Goal: Task Accomplishment & Management: Use online tool/utility

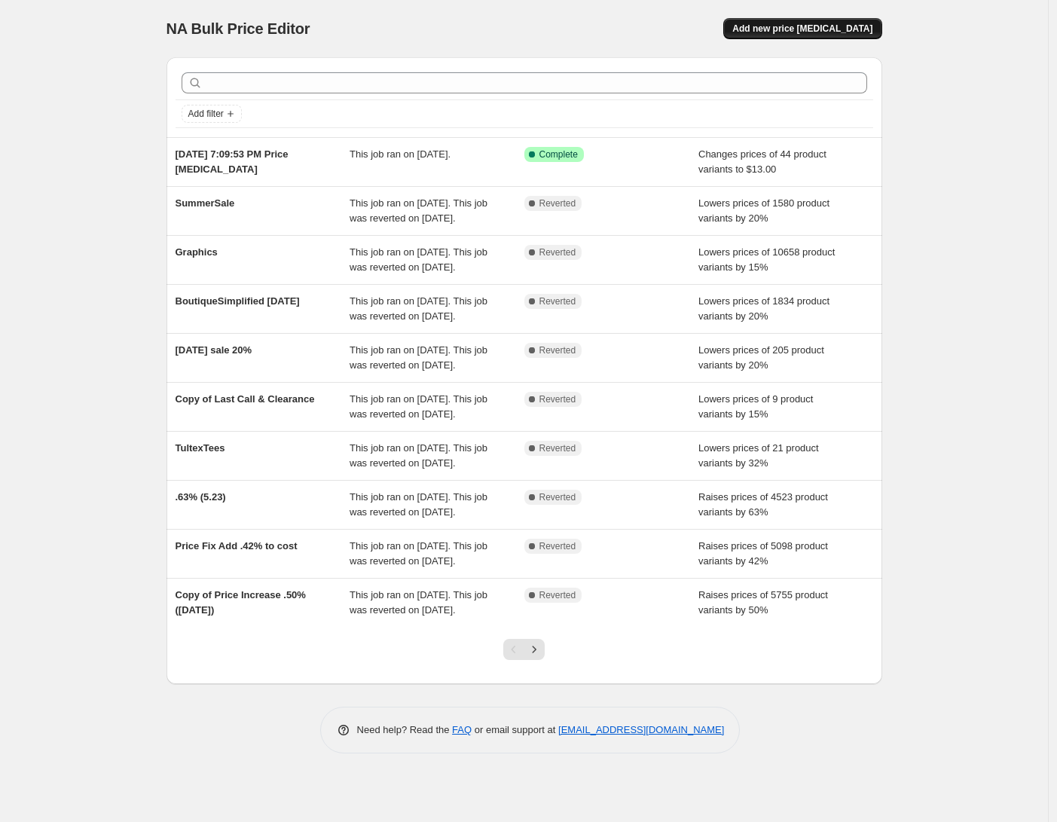
click at [813, 35] on button "Add new price [MEDICAL_DATA]" at bounding box center [802, 28] width 158 height 21
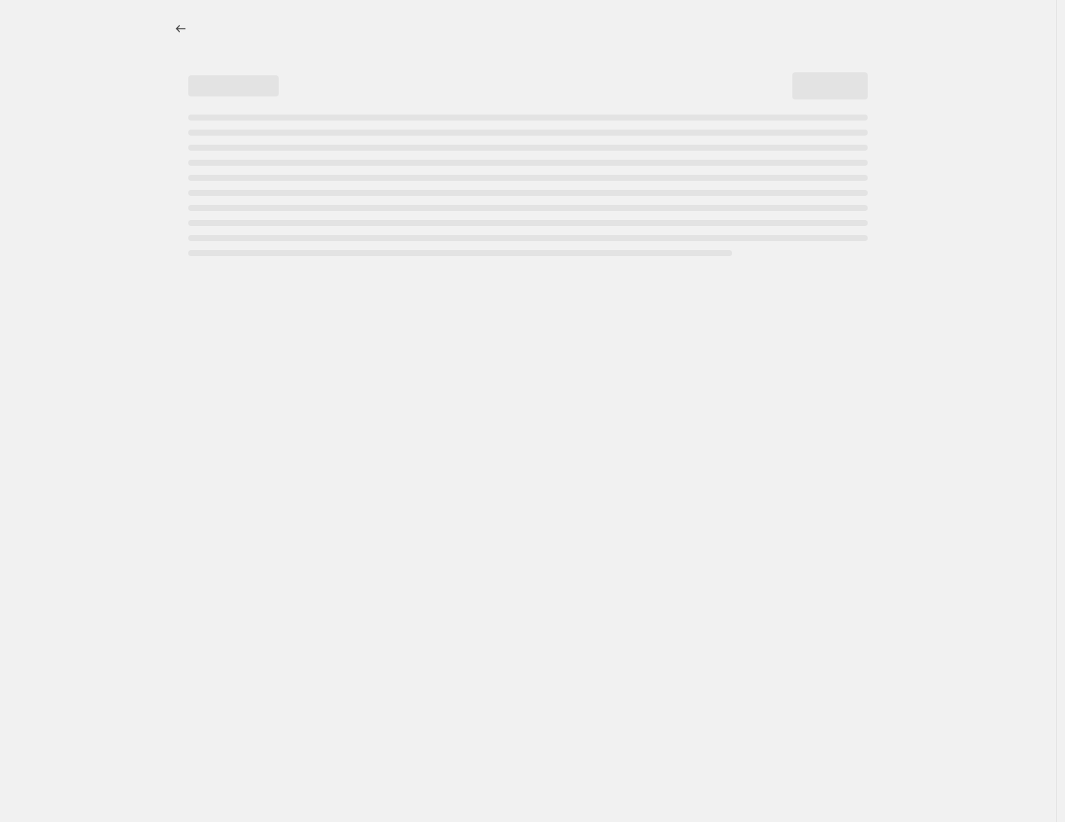
select select "percentage"
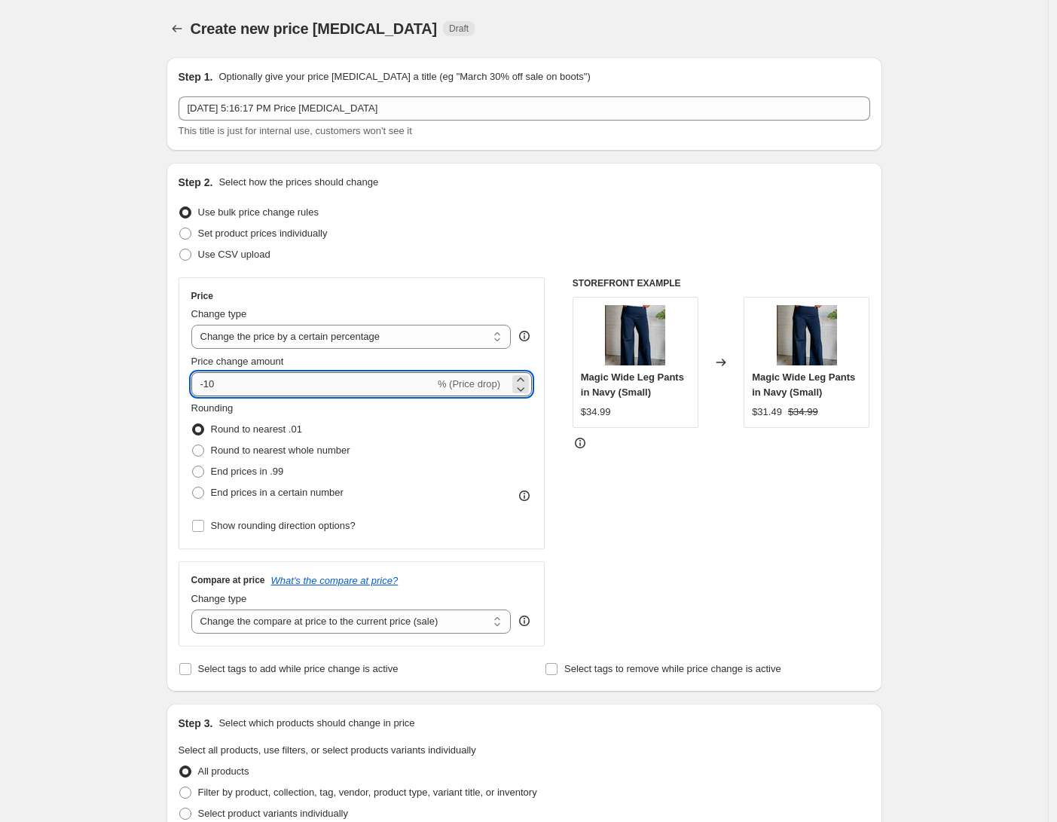
click at [299, 382] on input "-10" at bounding box center [312, 384] width 243 height 24
click at [525, 388] on icon at bounding box center [520, 388] width 15 height 15
click at [523, 378] on icon at bounding box center [520, 379] width 7 height 4
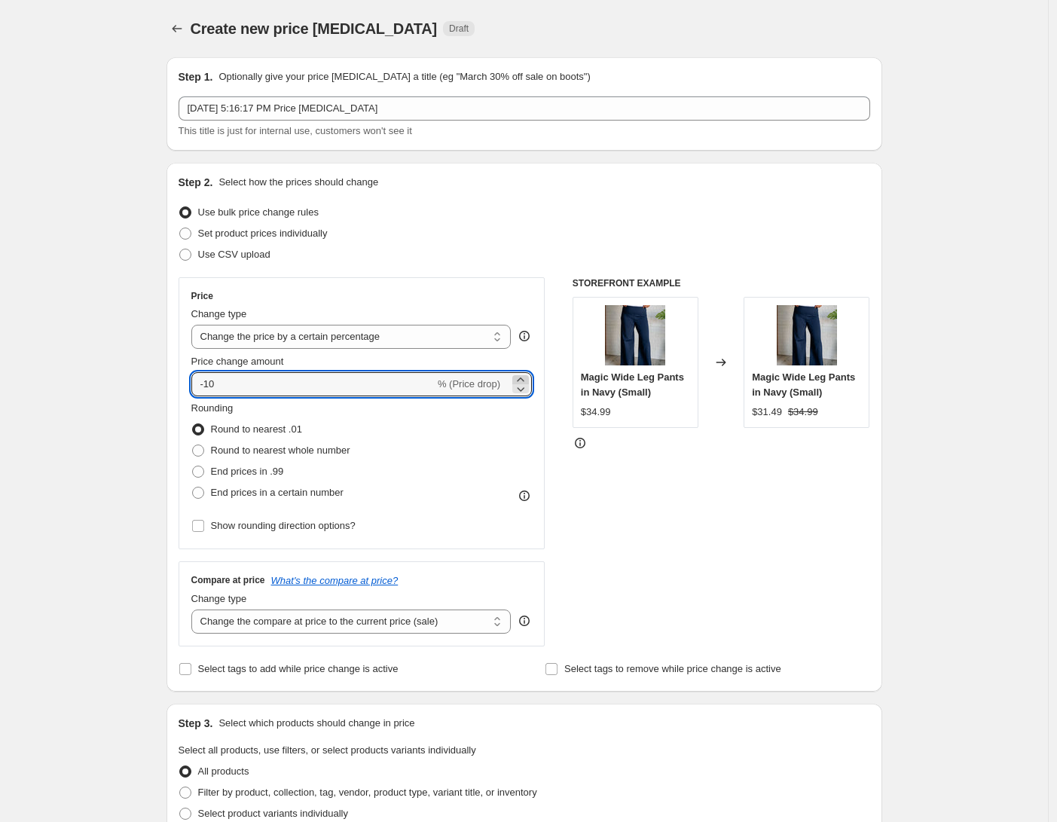
click at [523, 378] on icon at bounding box center [520, 379] width 7 height 4
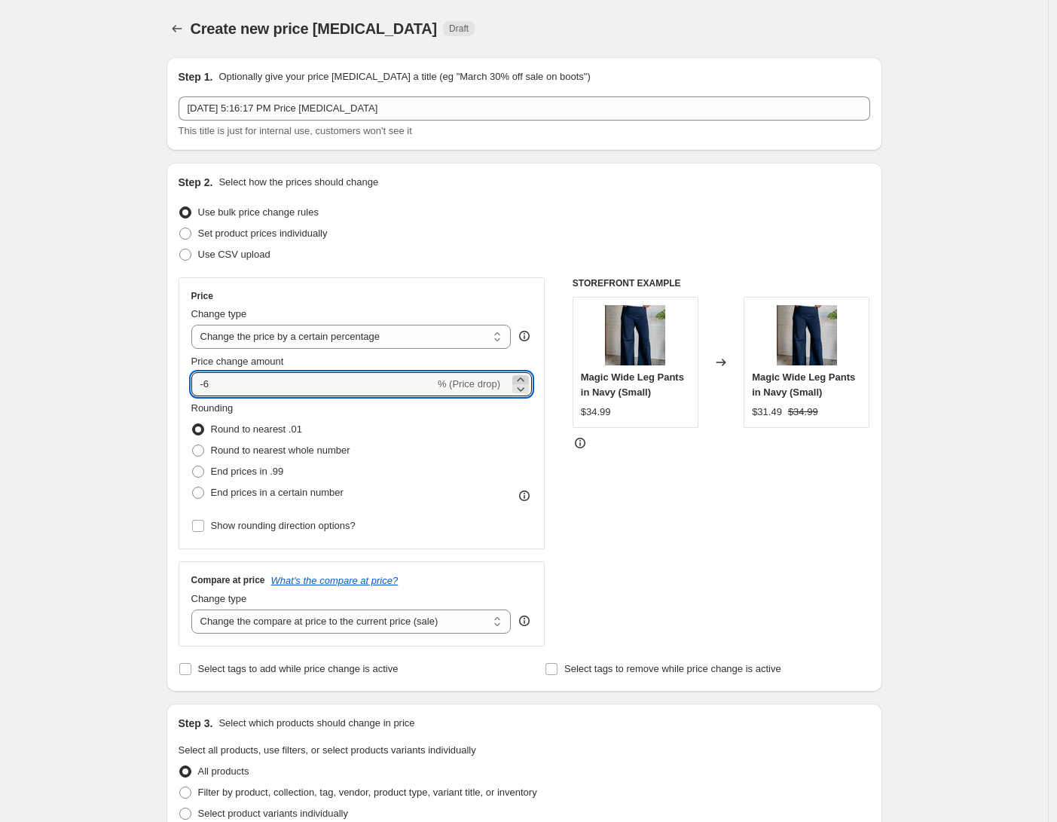
type input "-5"
click at [475, 334] on select "Change the price to a certain amount Change the price by a certain amount Chang…" at bounding box center [351, 337] width 320 height 24
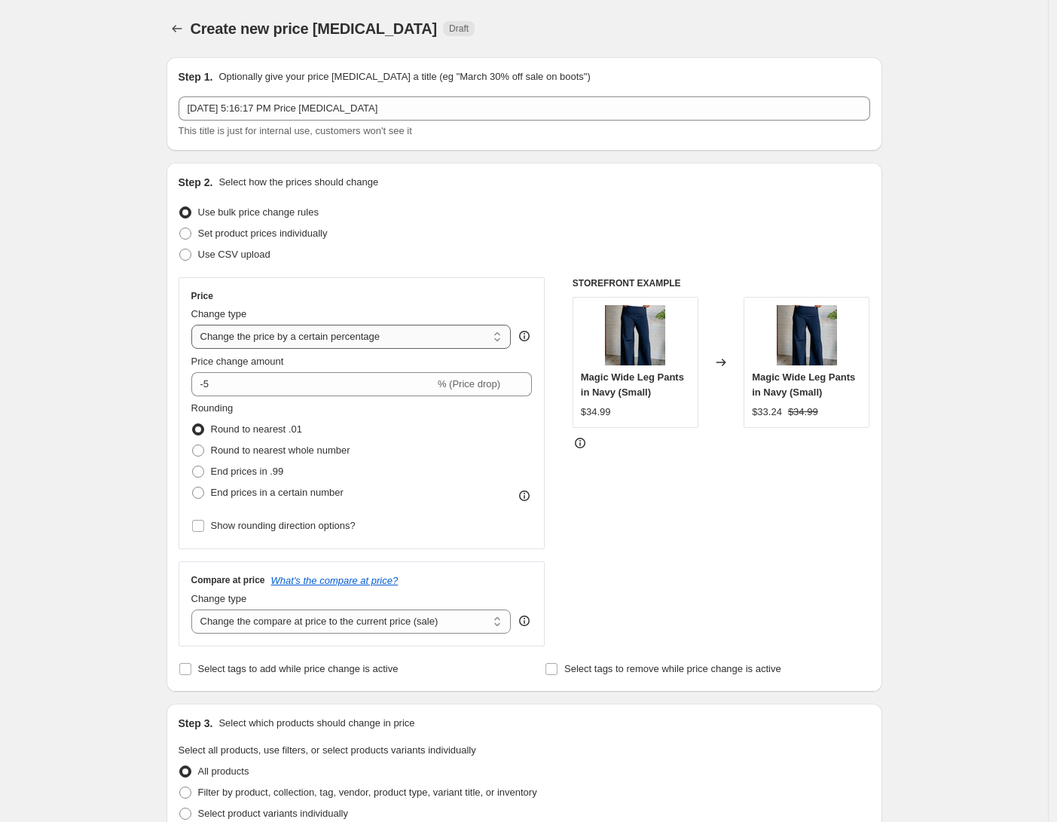
select select "by"
click at [195, 325] on select "Change the price to a certain amount Change the price by a certain amount Chang…" at bounding box center [351, 337] width 320 height 24
click at [633, 523] on div "STOREFRONT EXAMPLE Magic Wide Leg Pants in Navy (Small) $34.99 Changed to Magic…" at bounding box center [721, 461] width 298 height 369
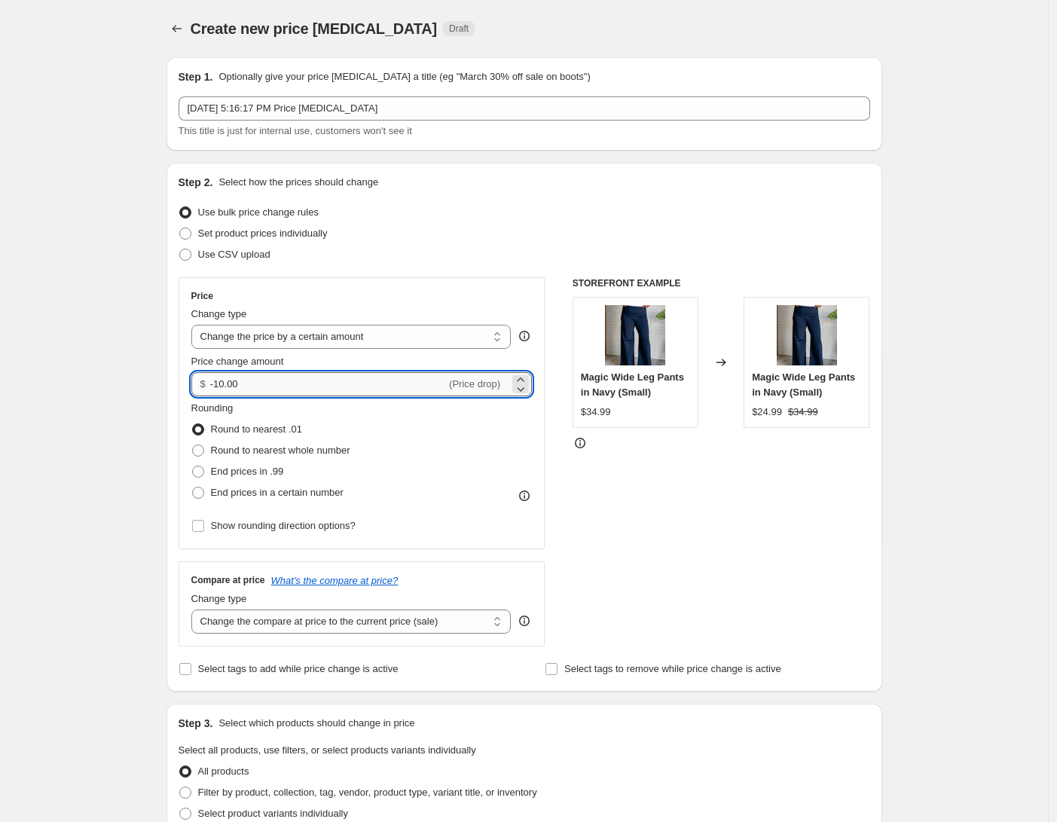
click at [376, 382] on input "-10.00" at bounding box center [328, 384] width 236 height 24
click at [528, 392] on icon at bounding box center [520, 388] width 15 height 15
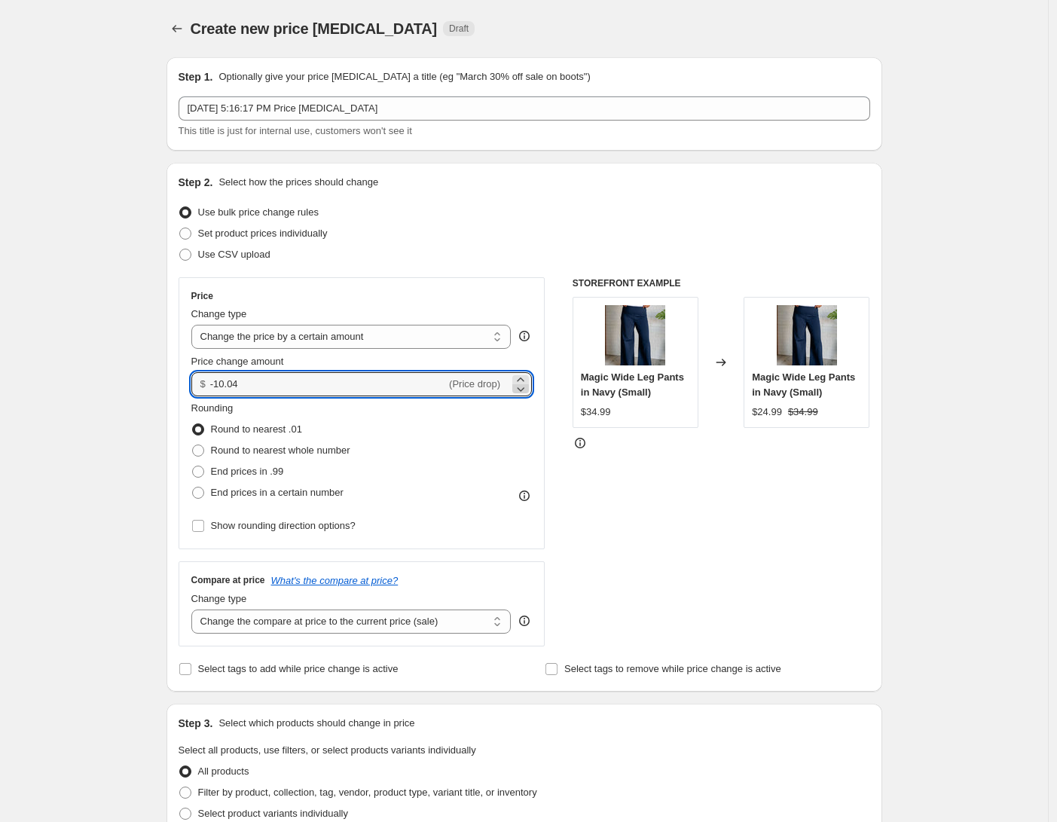
click at [525, 389] on icon at bounding box center [521, 389] width 8 height 5
click at [524, 381] on icon at bounding box center [520, 388] width 15 height 15
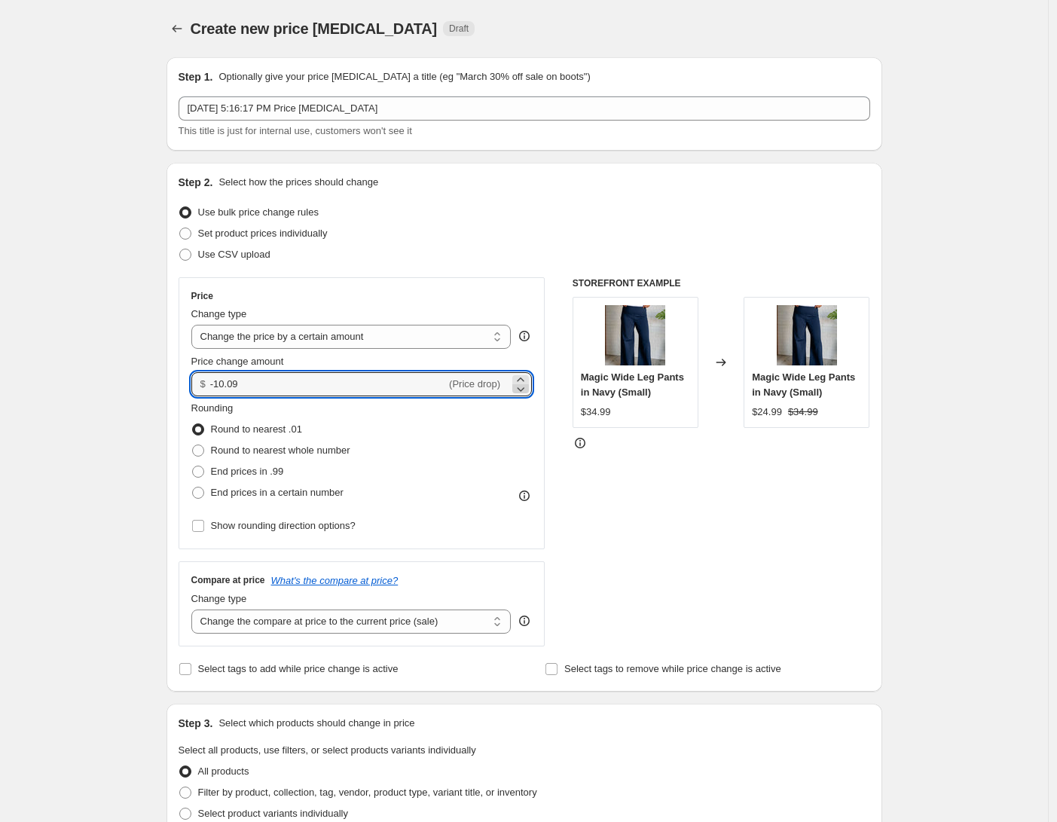
click at [524, 381] on icon at bounding box center [520, 388] width 15 height 15
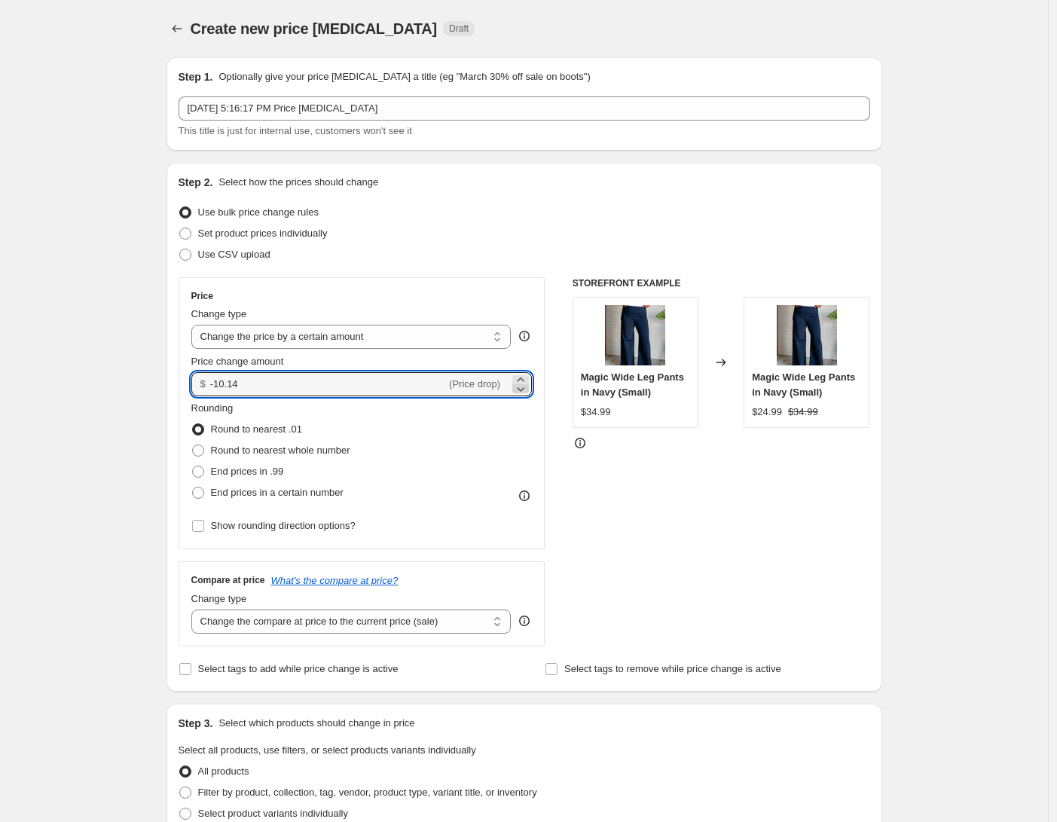
click at [524, 381] on icon at bounding box center [520, 388] width 15 height 15
click at [228, 391] on input "-10.15" at bounding box center [328, 384] width 236 height 24
type input "-5.00"
click at [624, 482] on div "STOREFRONT EXAMPLE Magic Wide Leg Pants in Navy (Small) $34.99 Changed to Magic…" at bounding box center [721, 461] width 298 height 369
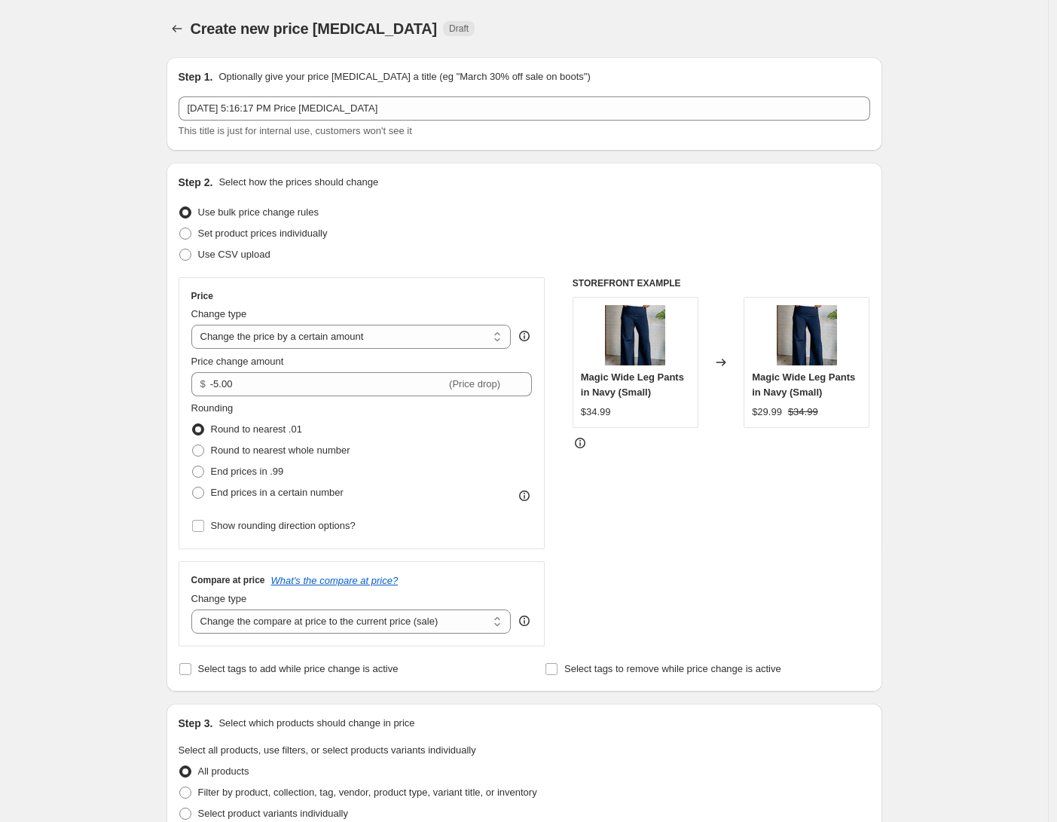
click at [489, 442] on div "Rounding Round to nearest .01 Round to nearest whole number End prices in .99 E…" at bounding box center [361, 452] width 341 height 102
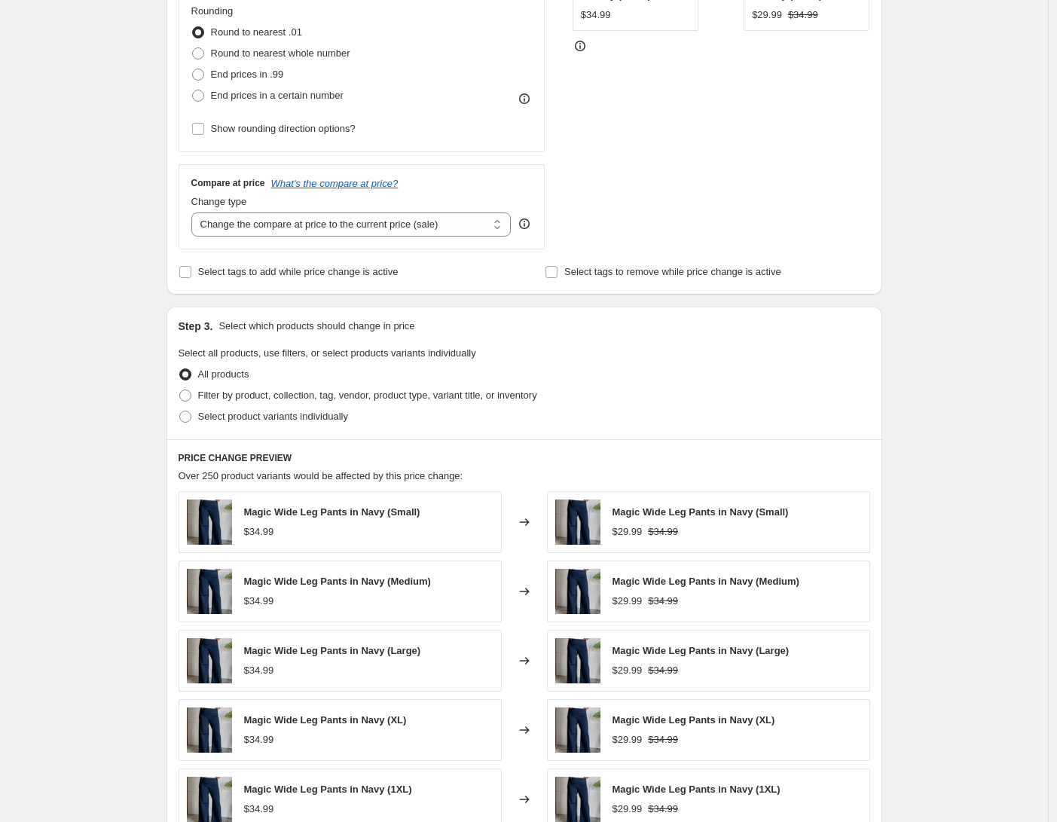
scroll to position [399, 0]
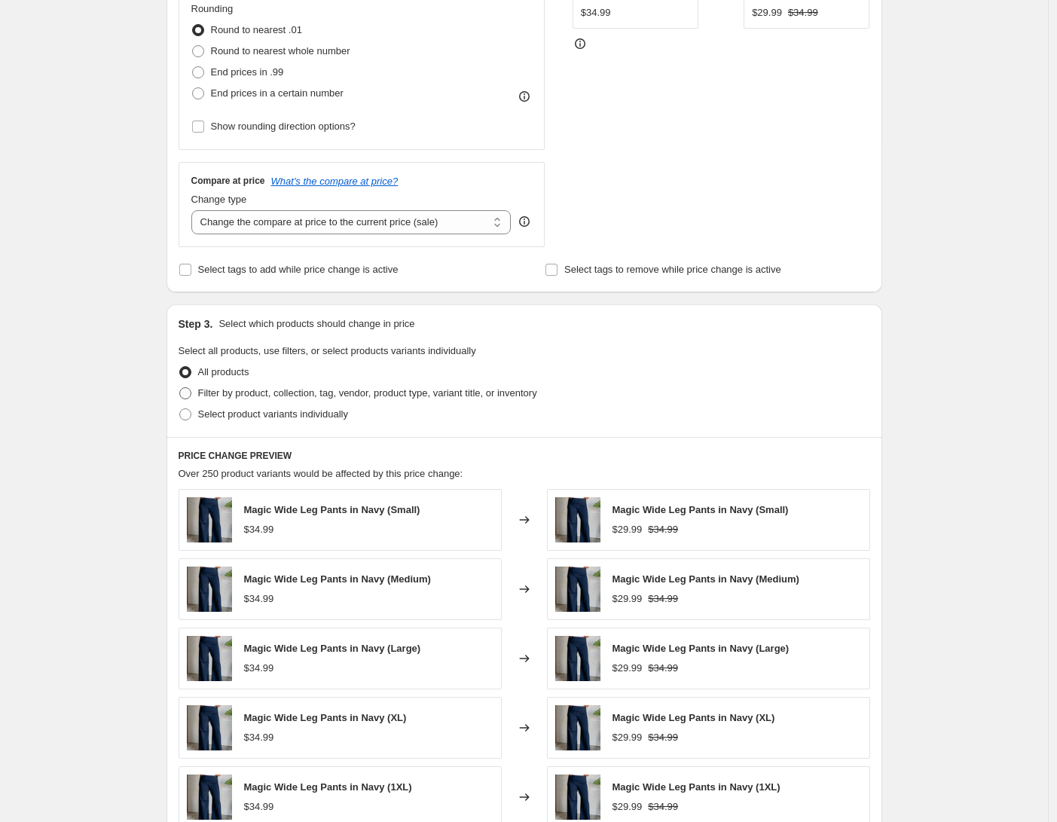
click at [266, 396] on span "Filter by product, collection, tag, vendor, product type, variant title, or inv…" at bounding box center [367, 392] width 339 height 11
click at [180, 388] on input "Filter by product, collection, tag, vendor, product type, variant title, or inv…" at bounding box center [179, 387] width 1 height 1
radio input "true"
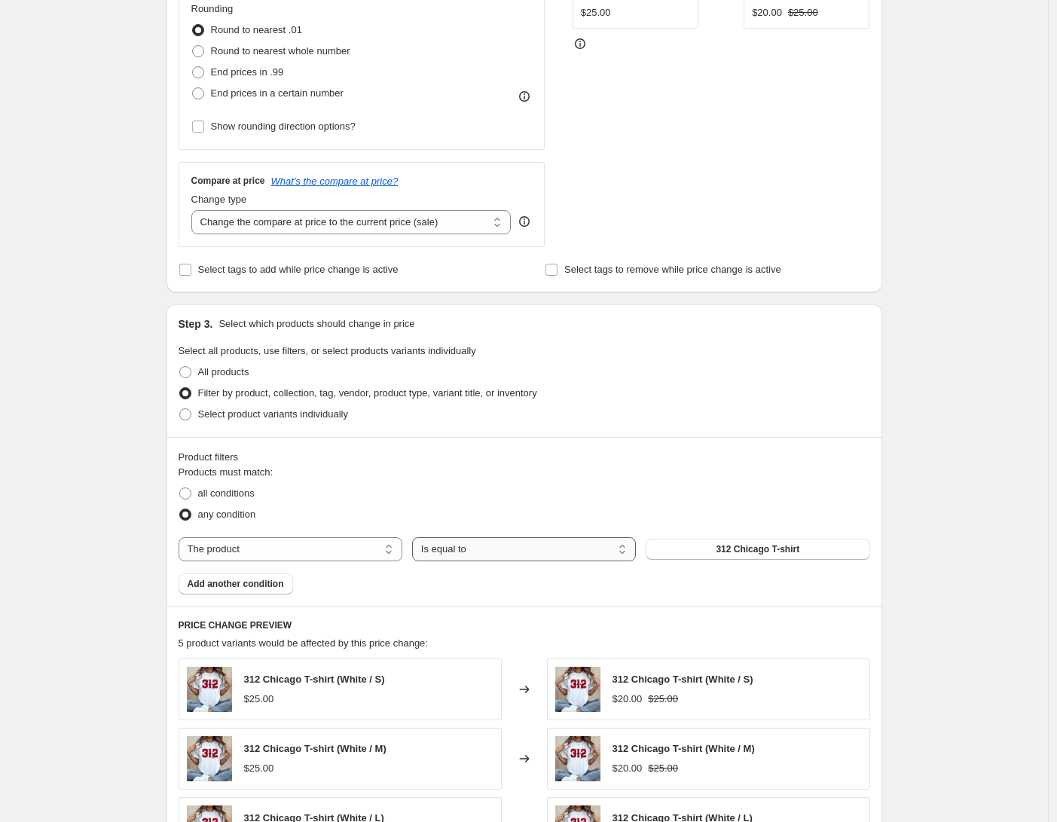
click at [563, 560] on select "Is equal to Is not equal to" at bounding box center [524, 549] width 224 height 24
click at [301, 547] on select "The product The product's collection The product's tag The product's vendor The…" at bounding box center [291, 549] width 224 height 24
select select "title"
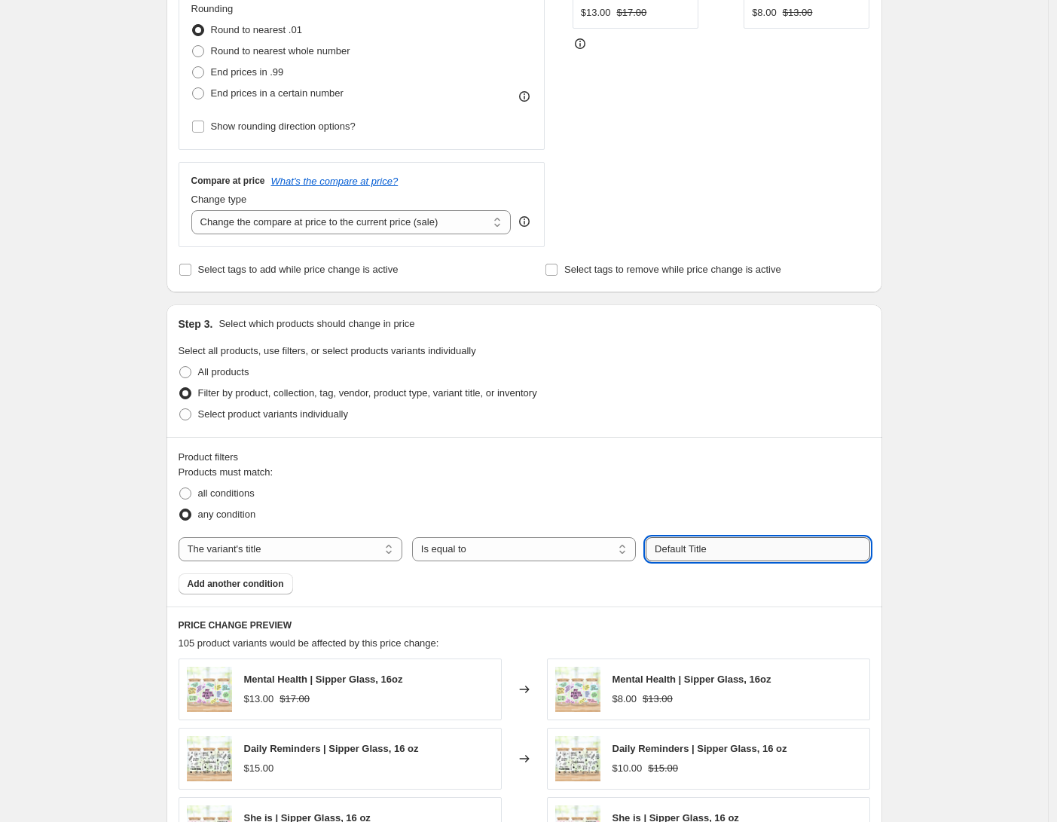
click at [719, 551] on input "Default Title" at bounding box center [757, 549] width 224 height 24
type input "Sweatshirt"
click at [908, 488] on div "Create new price change job. This page is ready Create new price change job Dra…" at bounding box center [524, 438] width 1048 height 1675
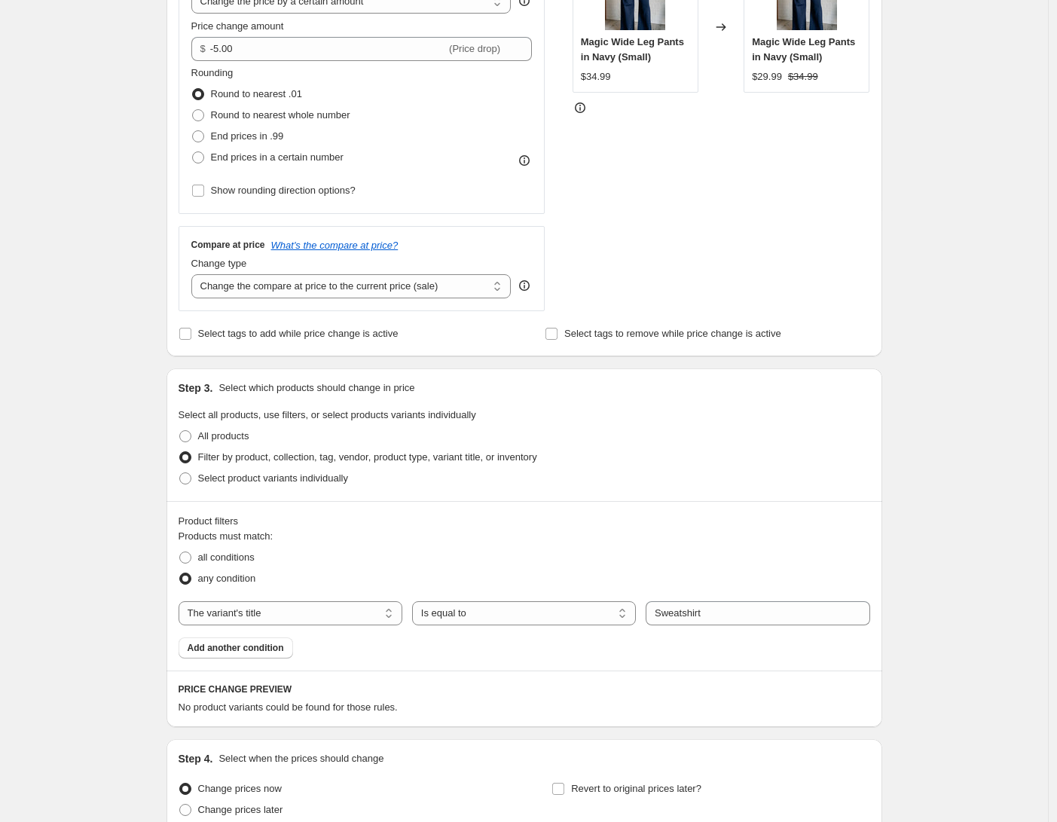
scroll to position [421, 0]
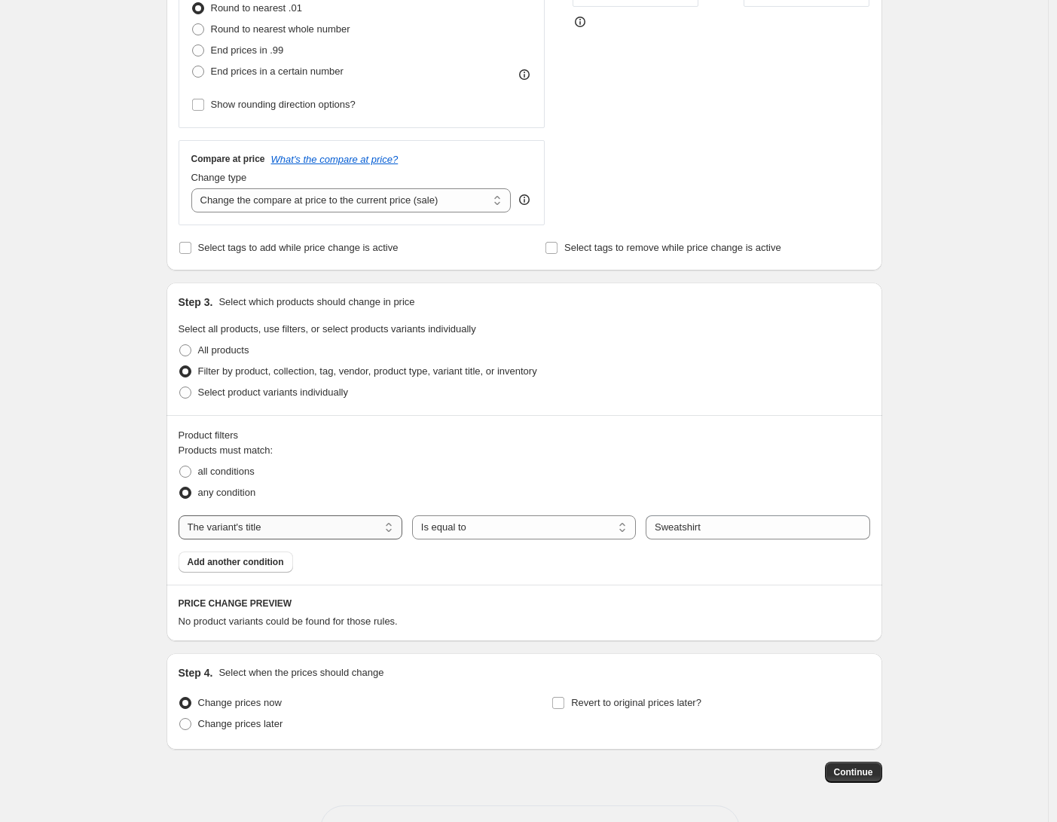
click at [385, 529] on select "The product The product's collection The product's tag The product's vendor The…" at bounding box center [291, 527] width 224 height 24
select select "vendor"
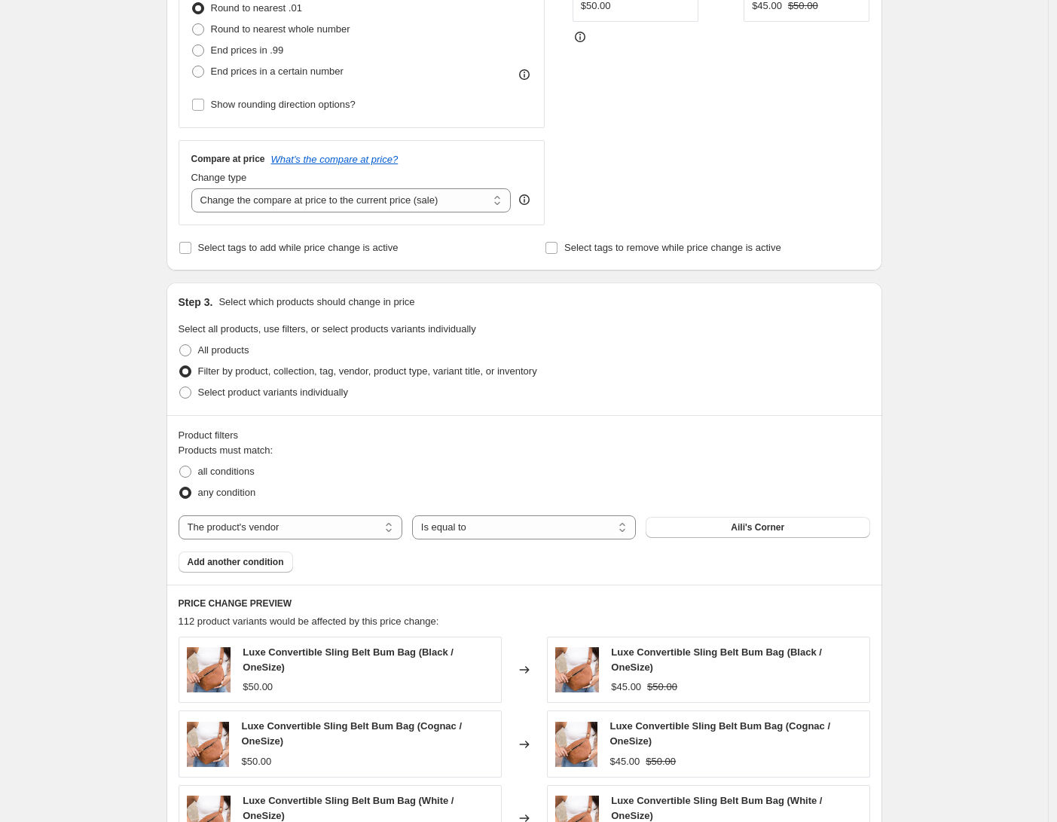
click at [755, 510] on div "Products must match: all conditions any condition The product The product's col…" at bounding box center [524, 508] width 691 height 130
click at [763, 527] on span "Aili's Corner" at bounding box center [757, 527] width 53 height 12
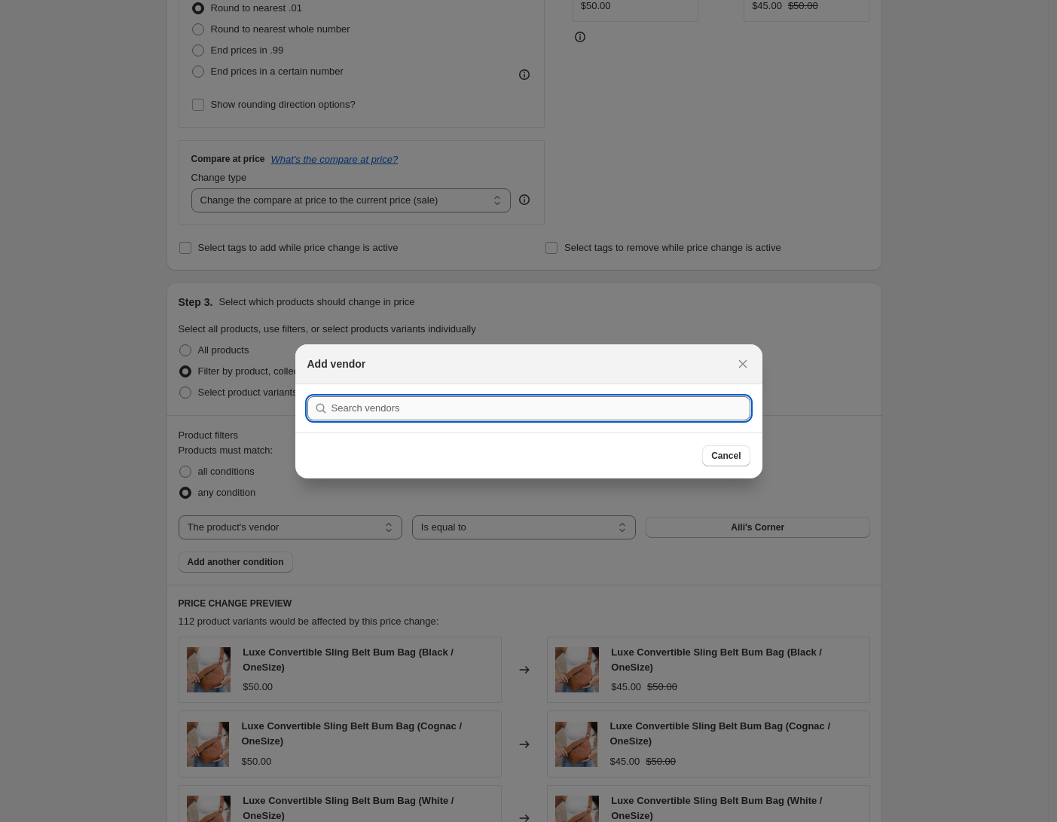
click at [614, 411] on input ":r2g:" at bounding box center [540, 408] width 419 height 24
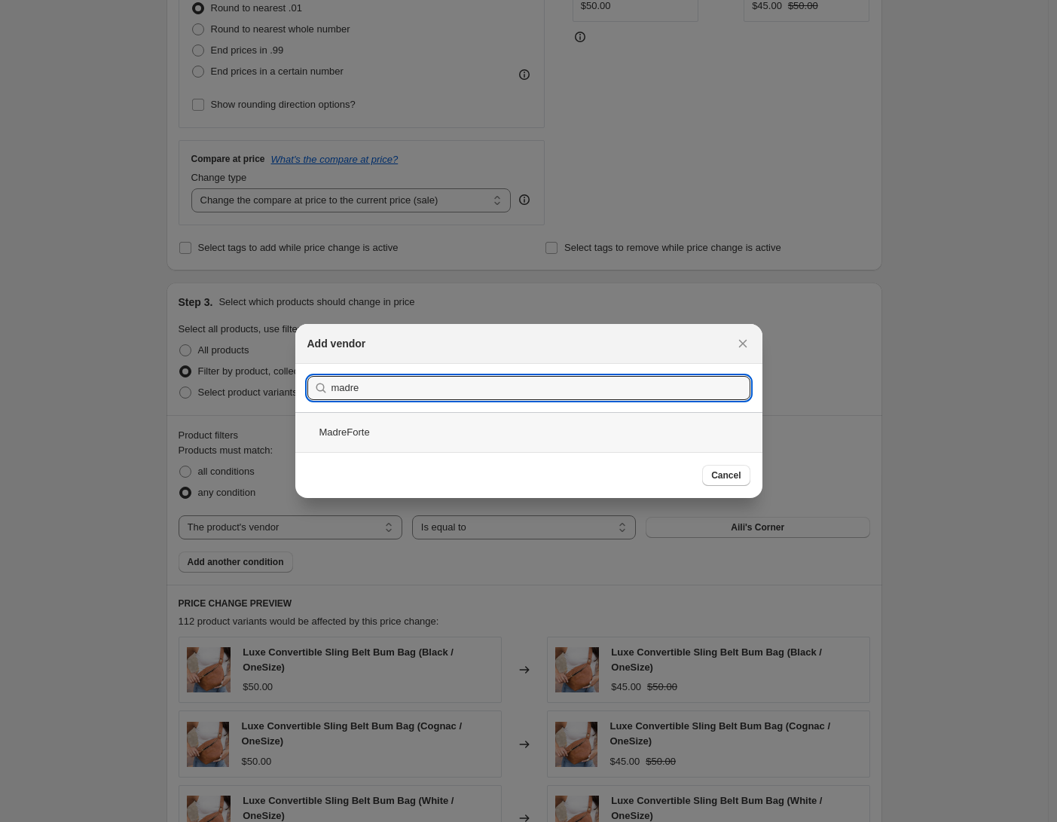
type input "madre"
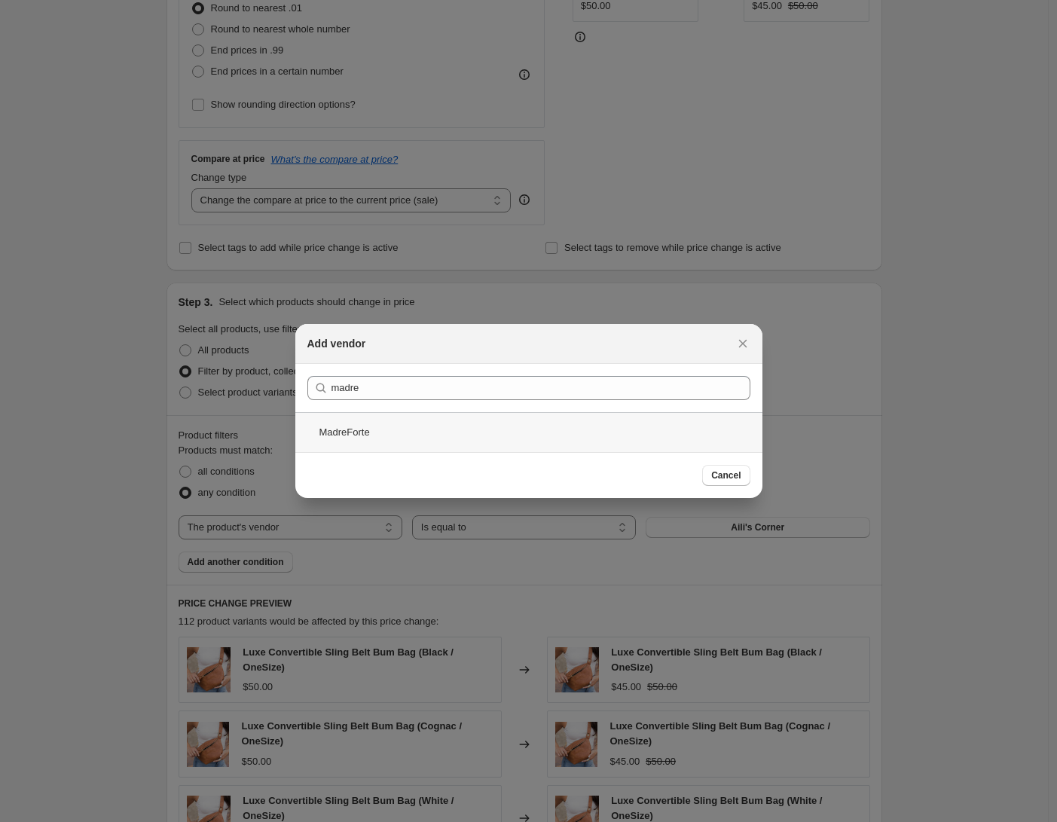
click at [359, 434] on div "MadreForte" at bounding box center [528, 432] width 467 height 40
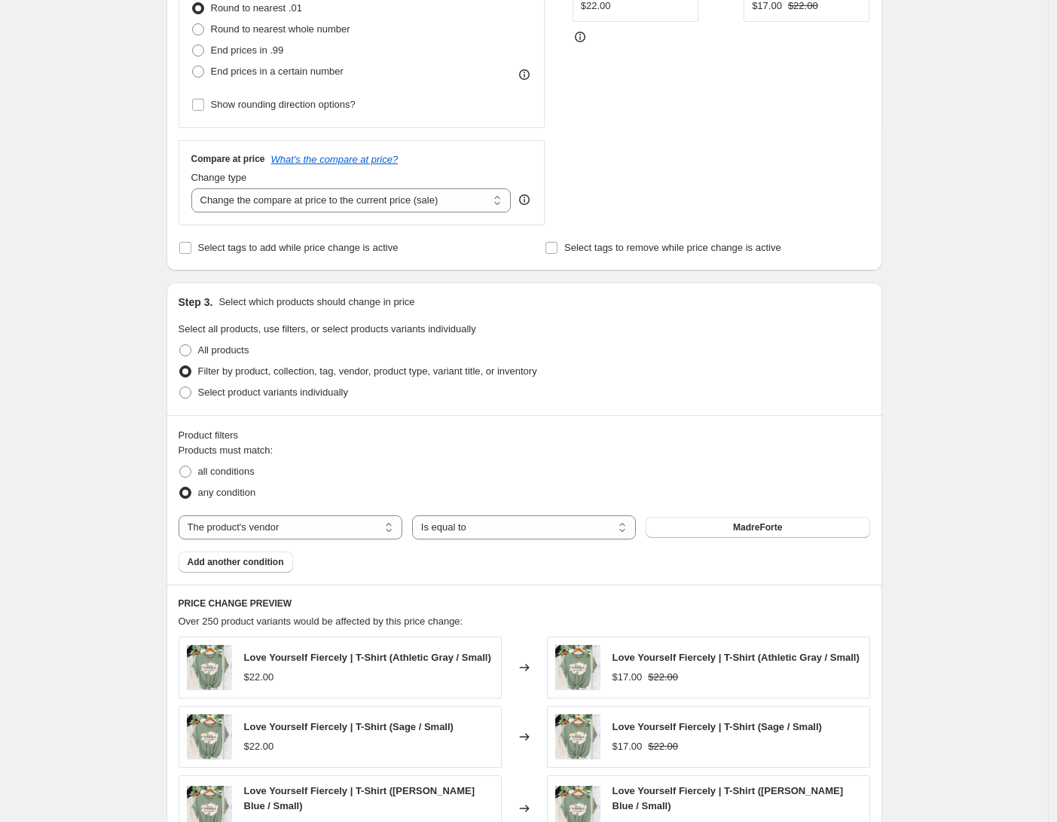
click at [926, 575] on div "Create new price change job. This page is ready Create new price change job Dra…" at bounding box center [524, 419] width 1048 height 1680
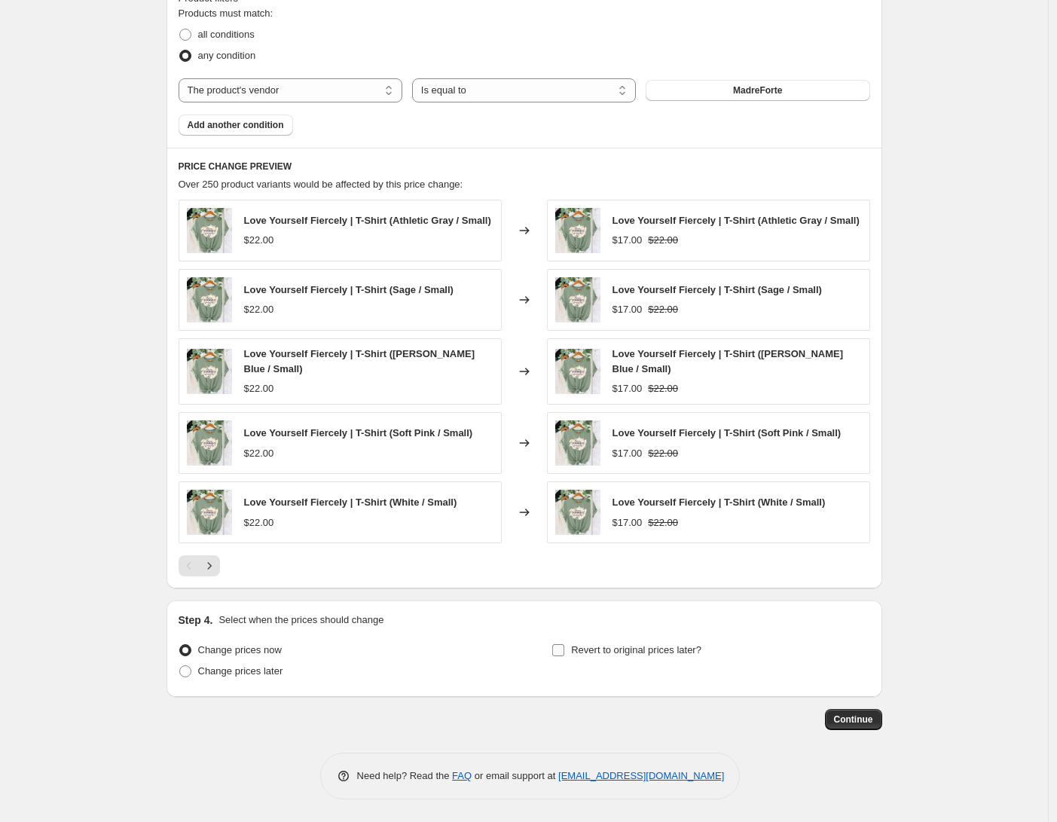
scroll to position [0, 0]
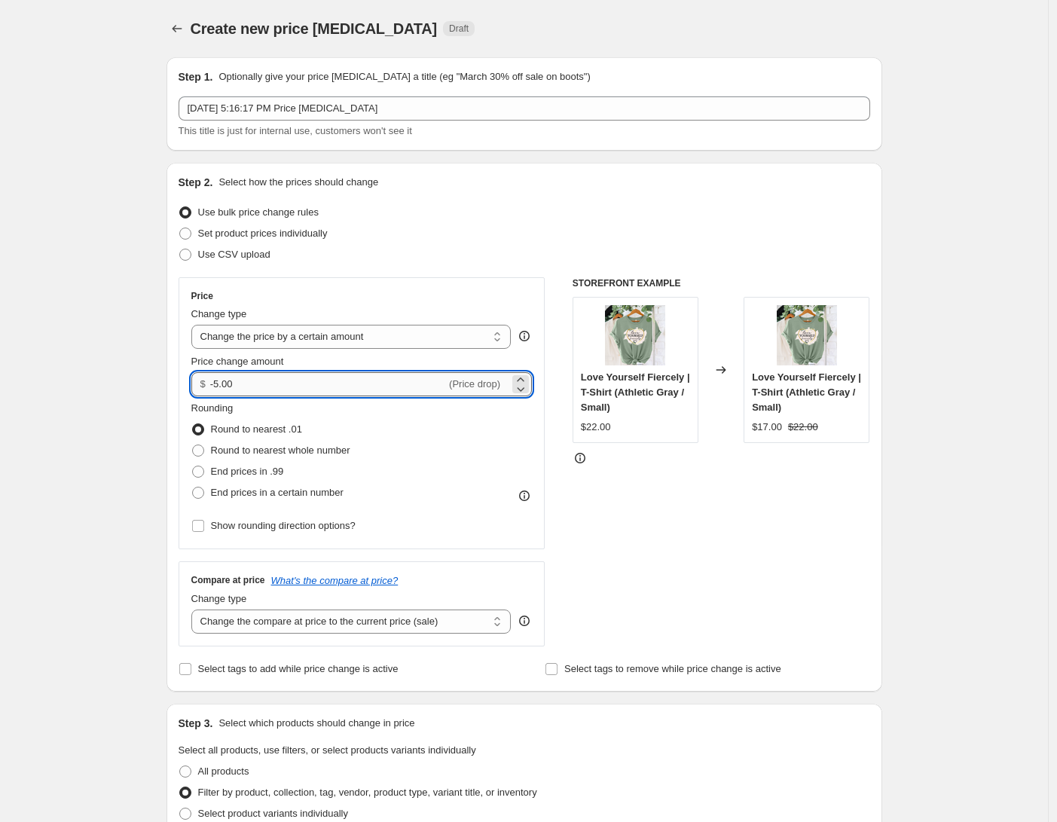
click at [224, 385] on input "-5.00" at bounding box center [328, 384] width 236 height 24
type input "-4.00"
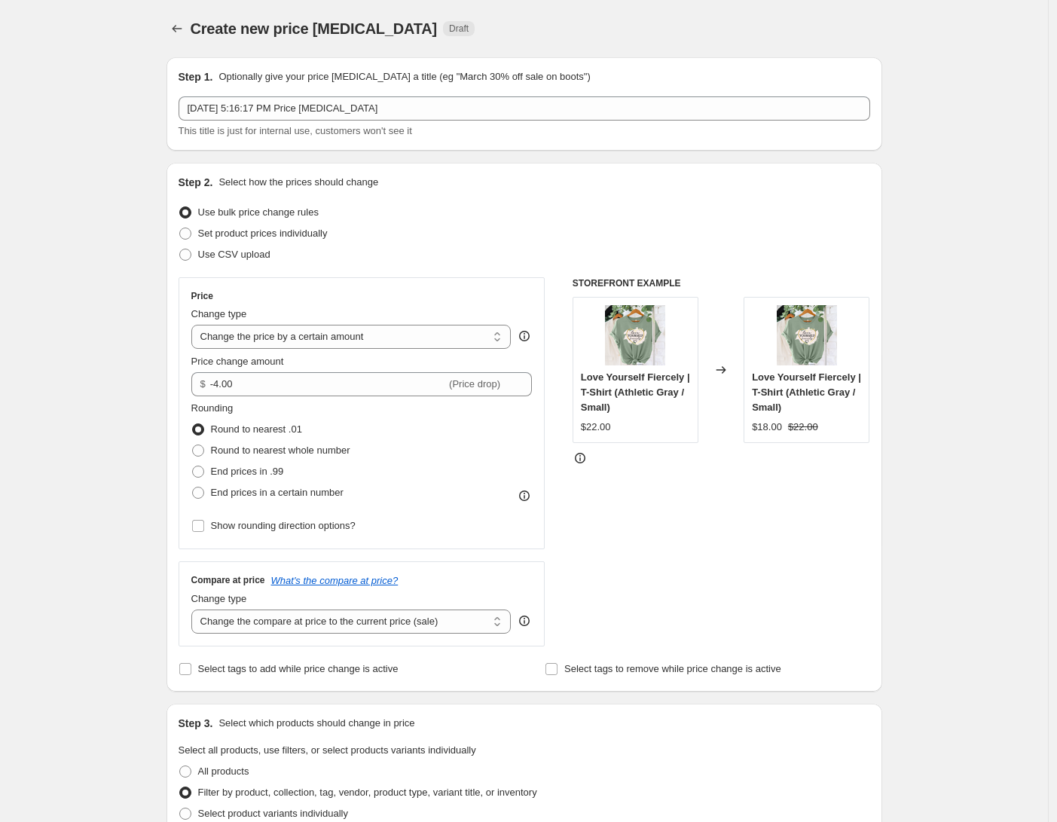
click at [662, 527] on div "STOREFRONT EXAMPLE Love Yourself Fiercely | T-Shirt (Athletic Gray / Small) $22…" at bounding box center [721, 461] width 298 height 369
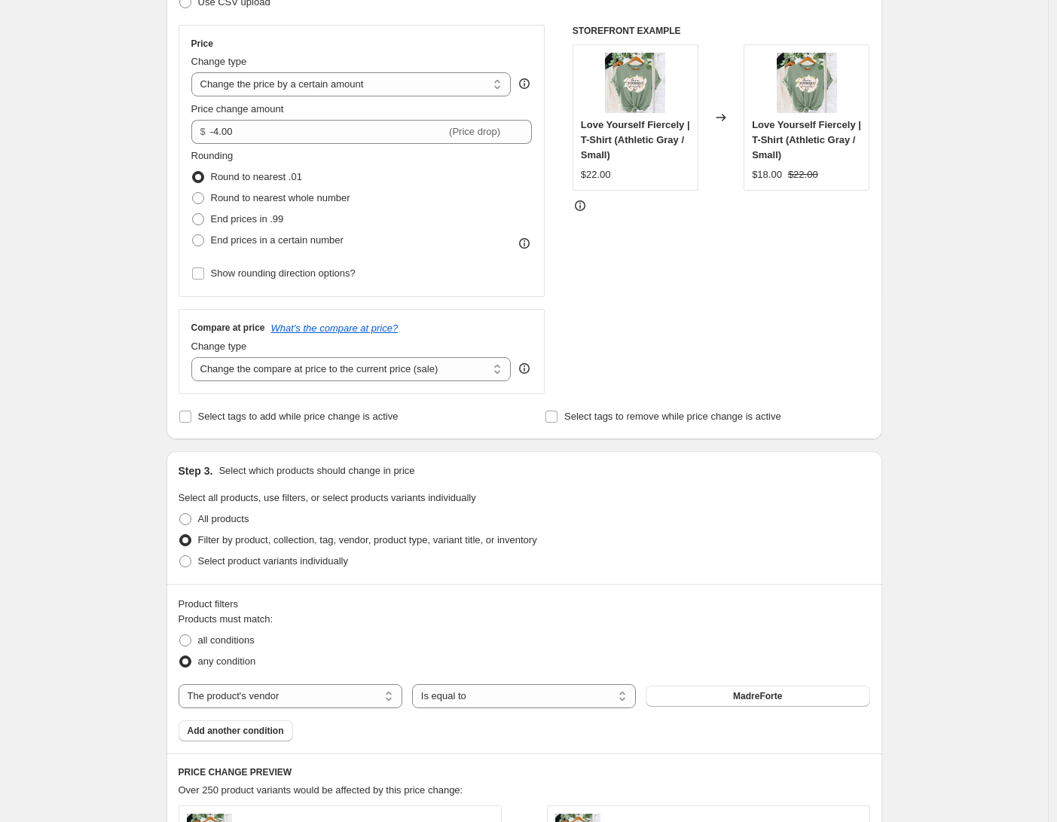
scroll to position [441, 0]
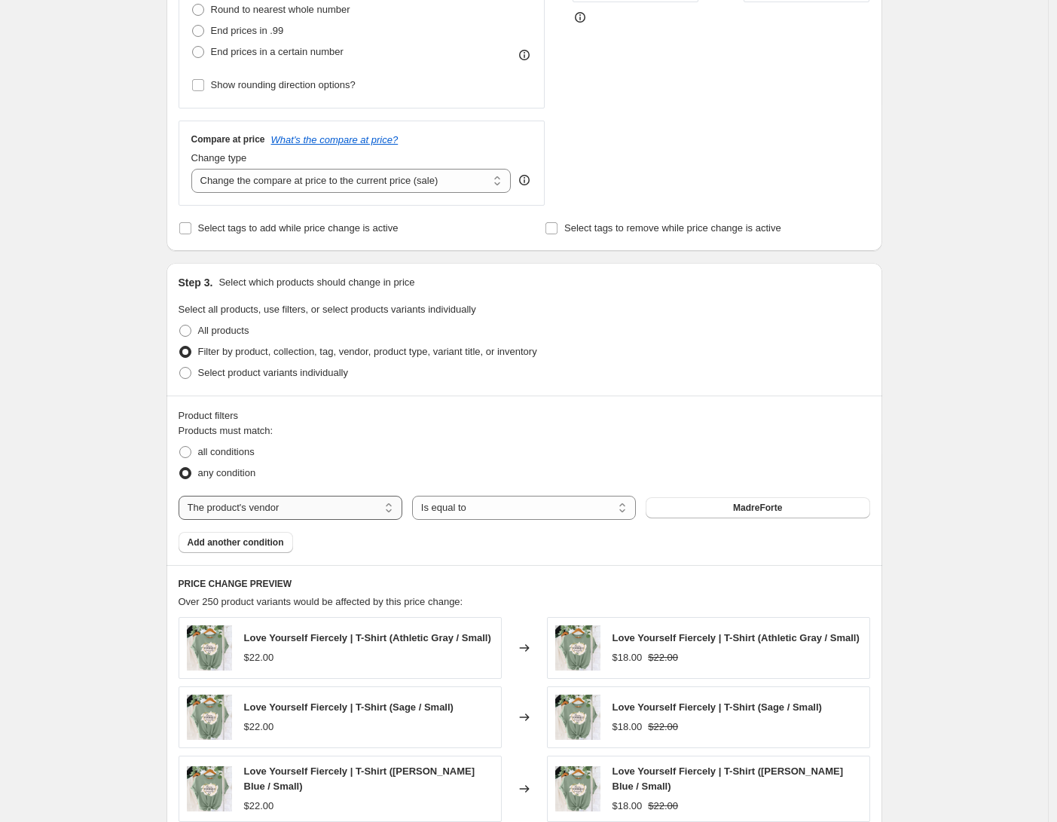
click at [370, 505] on select "The product The product's collection The product's tag The product's vendor The…" at bounding box center [291, 508] width 224 height 24
select select "product_type"
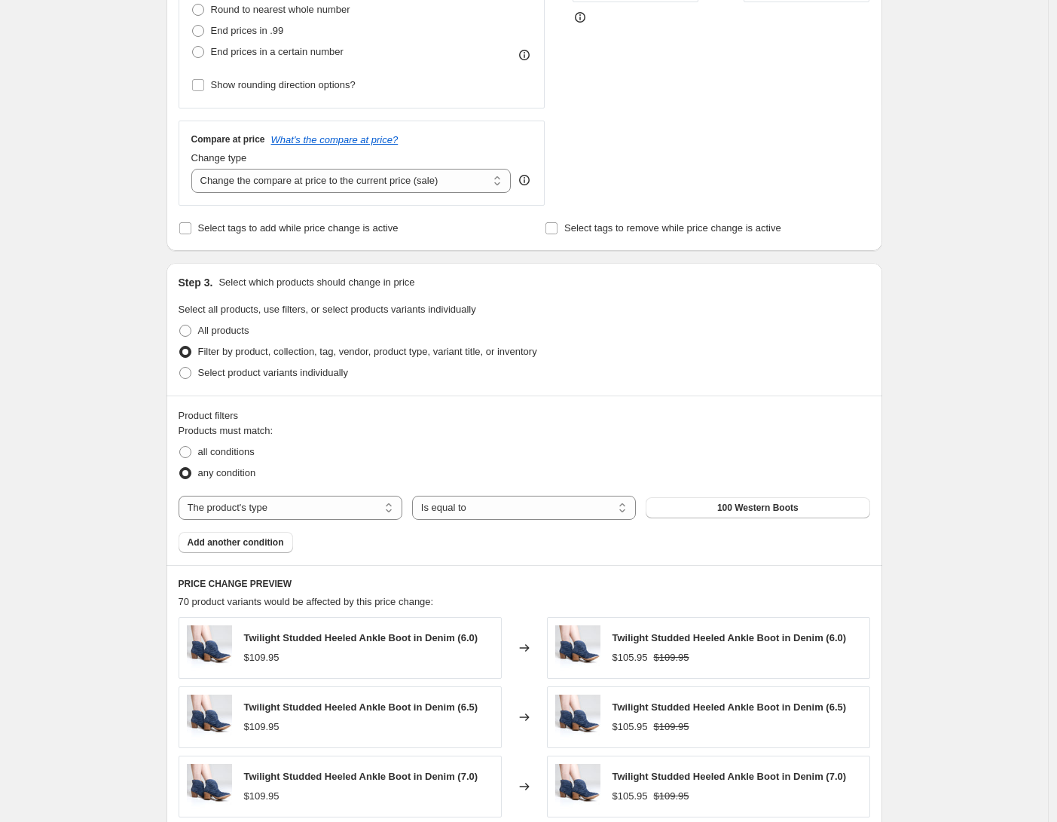
click at [755, 518] on div "The product The product's collection The product's tag The product's vendor The…" at bounding box center [524, 508] width 691 height 24
click at [755, 515] on button "100 Western Boots" at bounding box center [757, 507] width 224 height 21
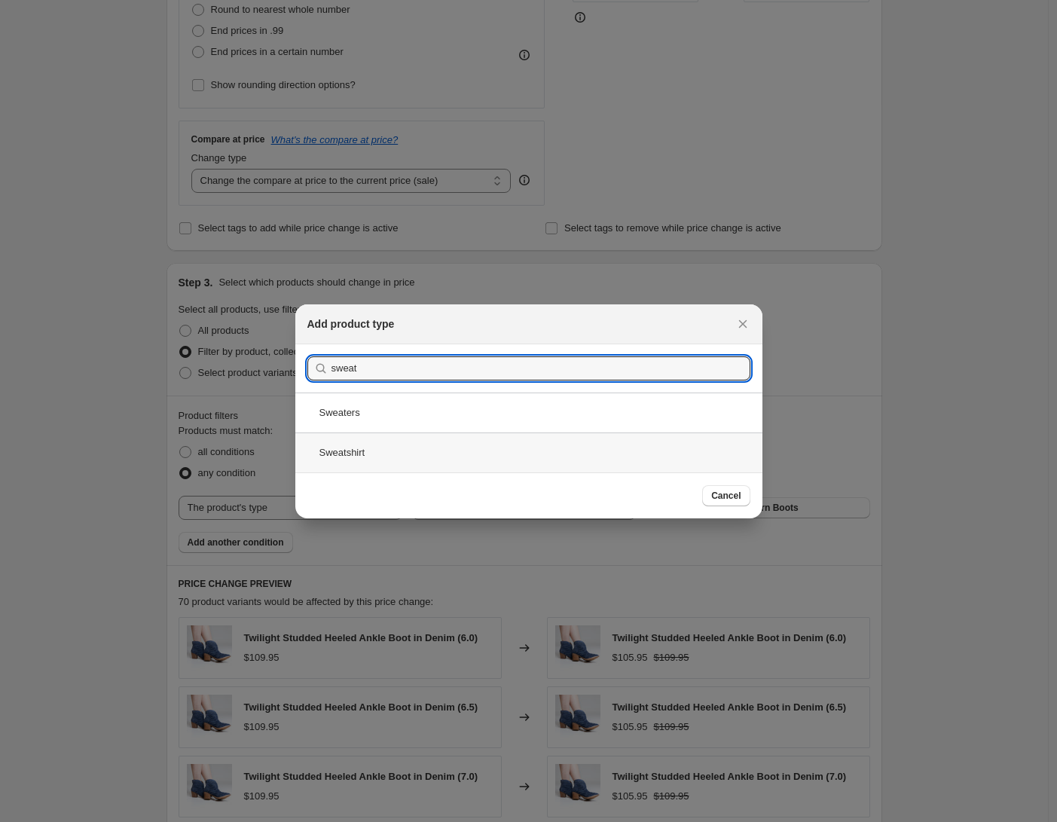
type input "sweat"
click at [473, 459] on div "Sweatshirt" at bounding box center [528, 452] width 467 height 40
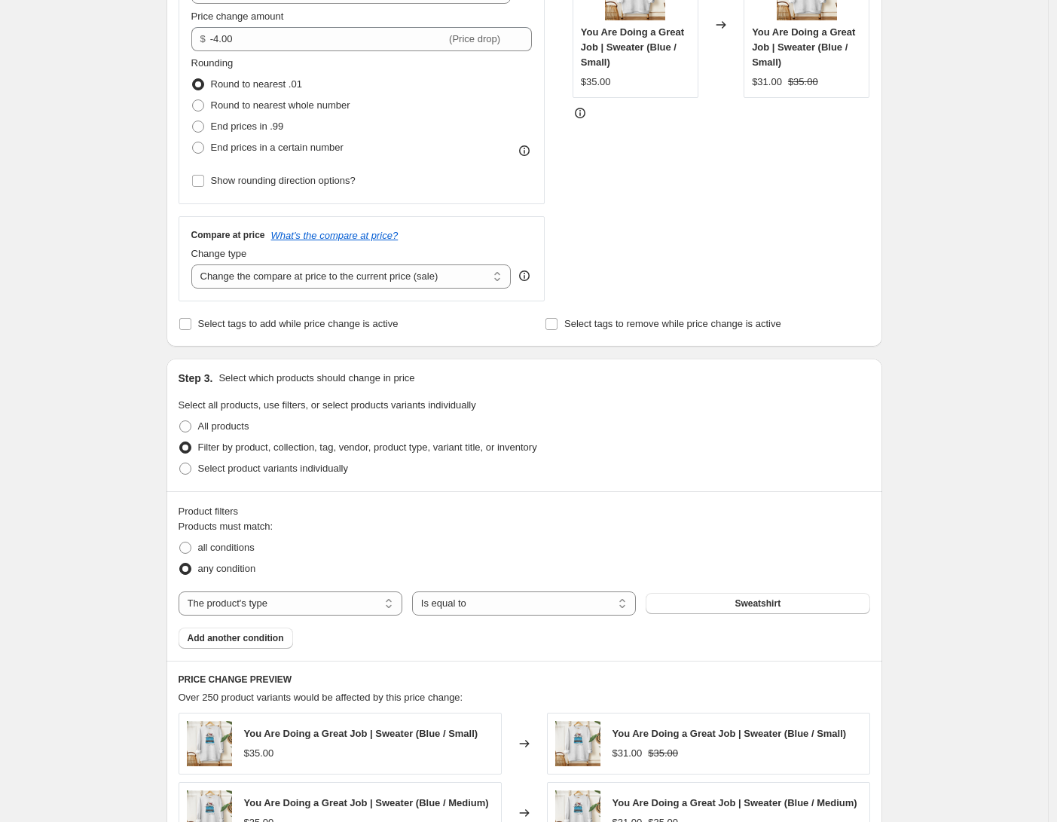
scroll to position [142, 0]
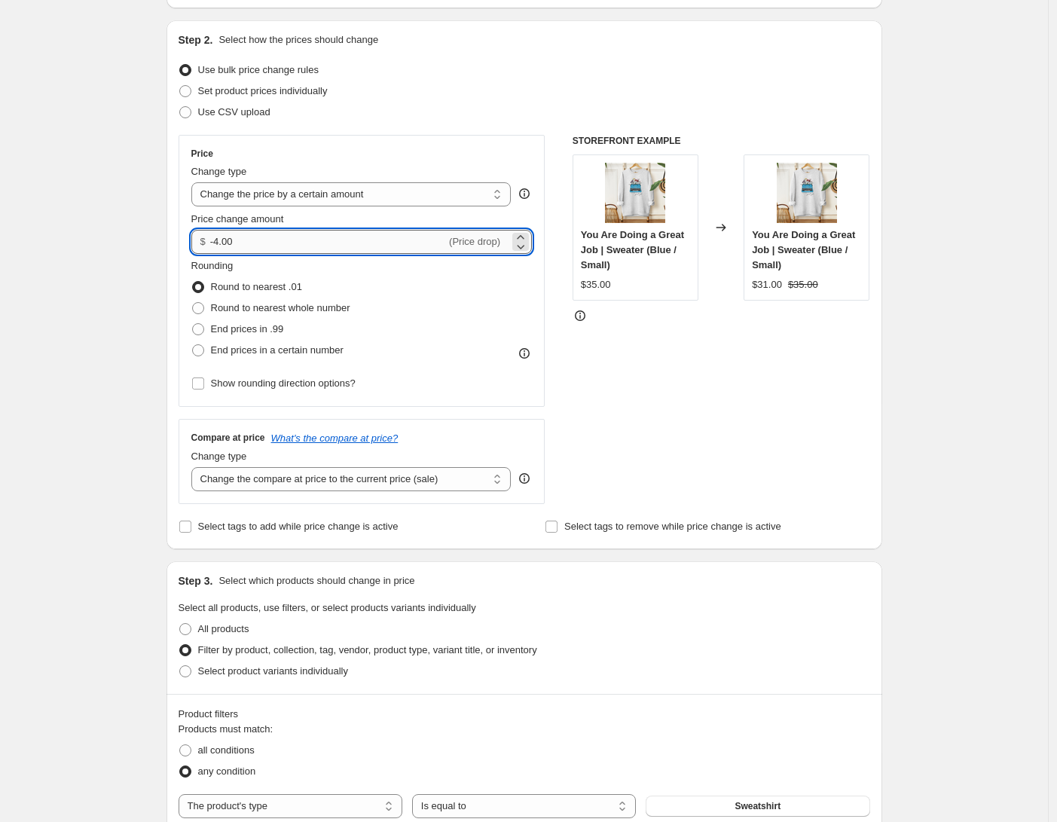
click at [227, 240] on input "-4.00" at bounding box center [328, 242] width 236 height 24
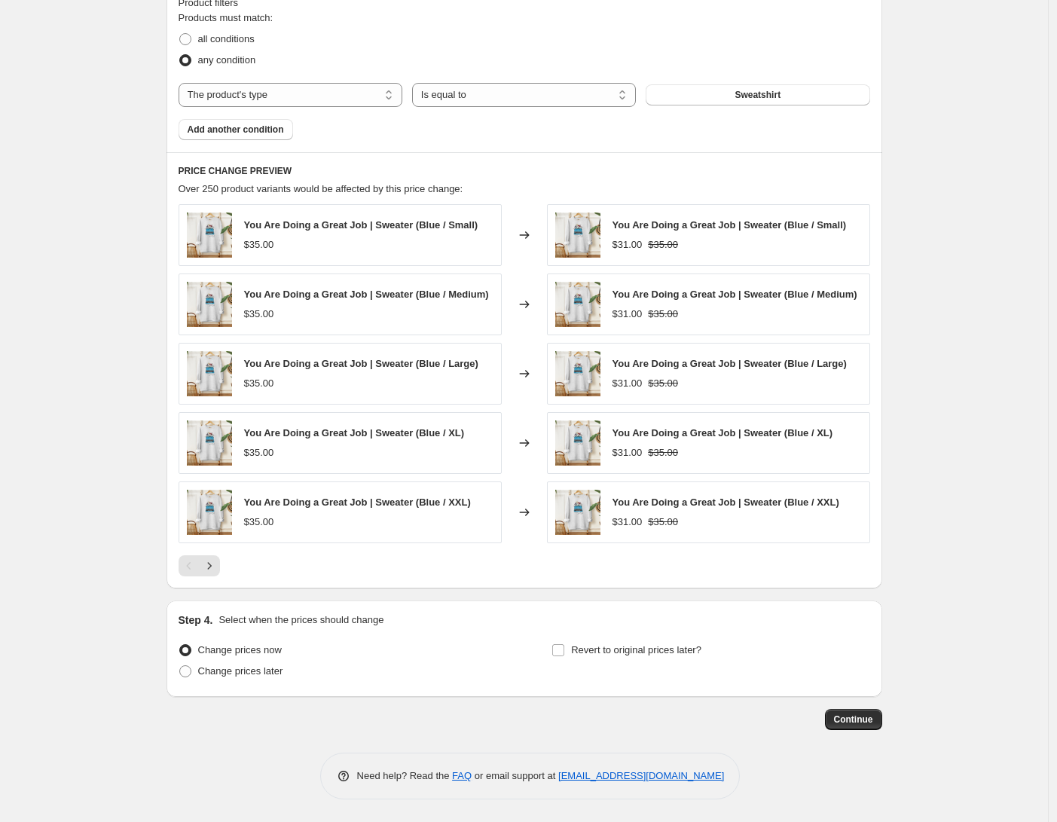
scroll to position [523, 0]
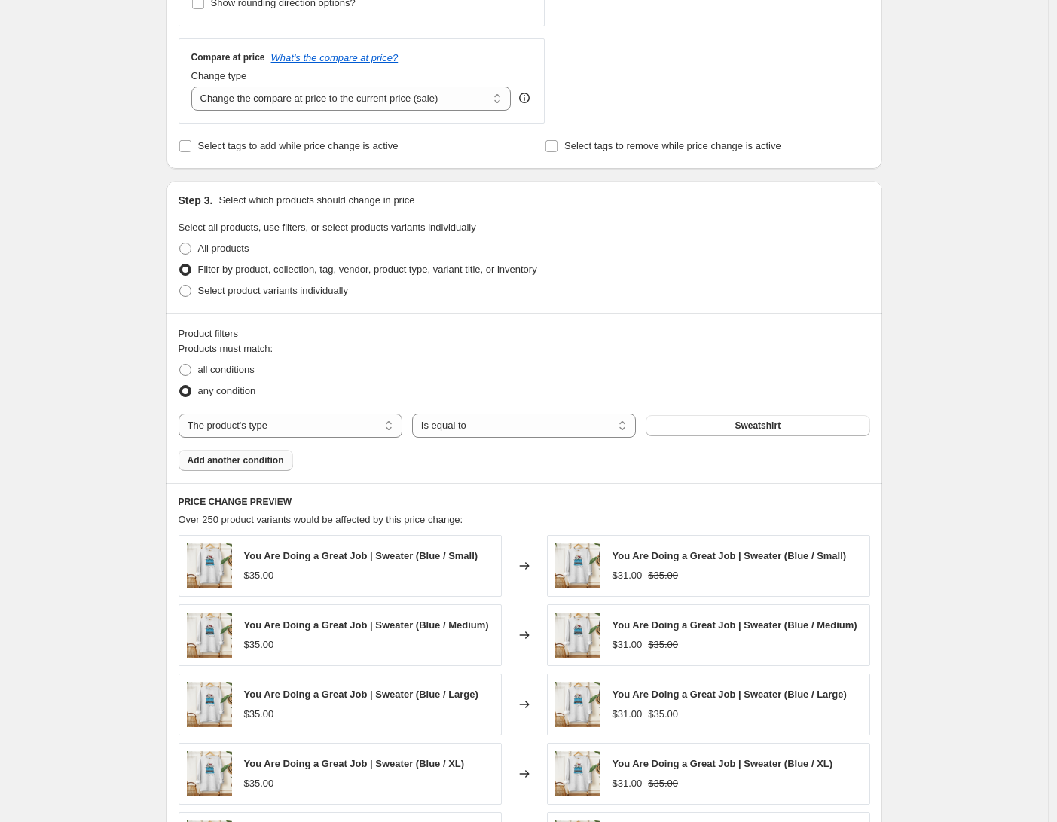
type input "-5.00"
click at [260, 456] on span "Add another condition" at bounding box center [236, 460] width 96 height 12
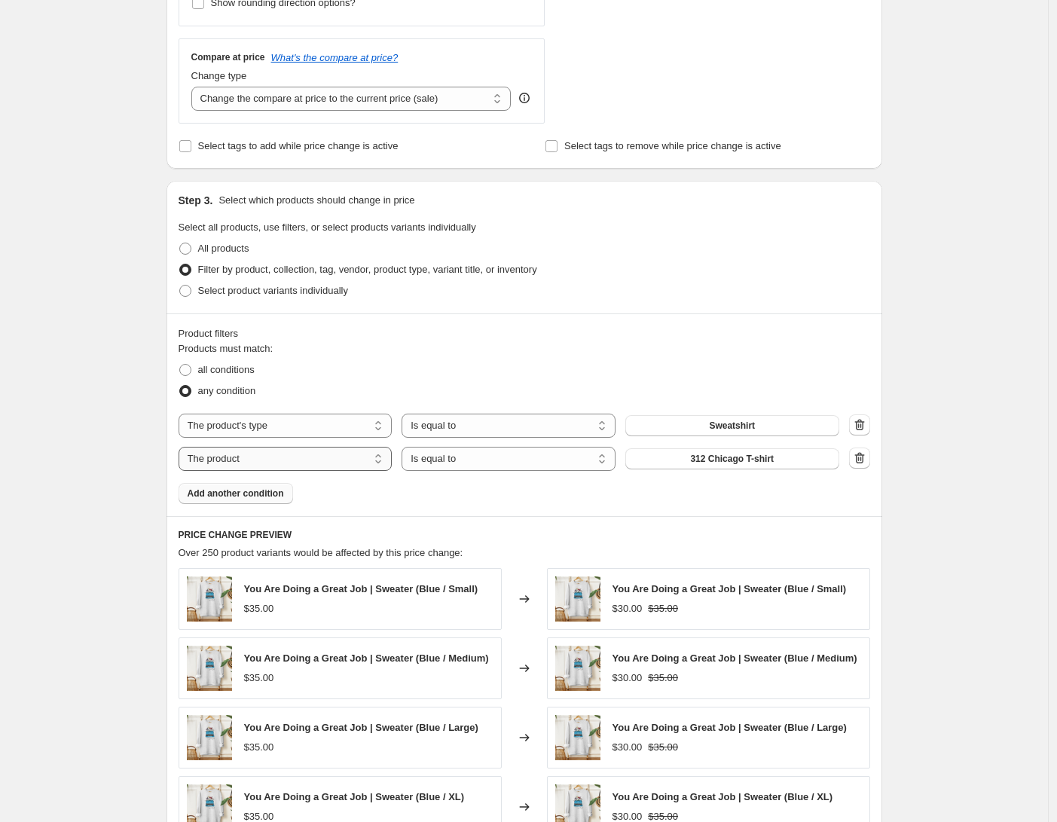
click at [317, 461] on select "The product The product's collection The product's tag The product's vendor The…" at bounding box center [286, 459] width 214 height 24
select select "product_type"
click at [533, 465] on select "Is equal to Is not equal to" at bounding box center [508, 459] width 214 height 24
click at [693, 465] on button "100 Western Boots" at bounding box center [732, 458] width 214 height 21
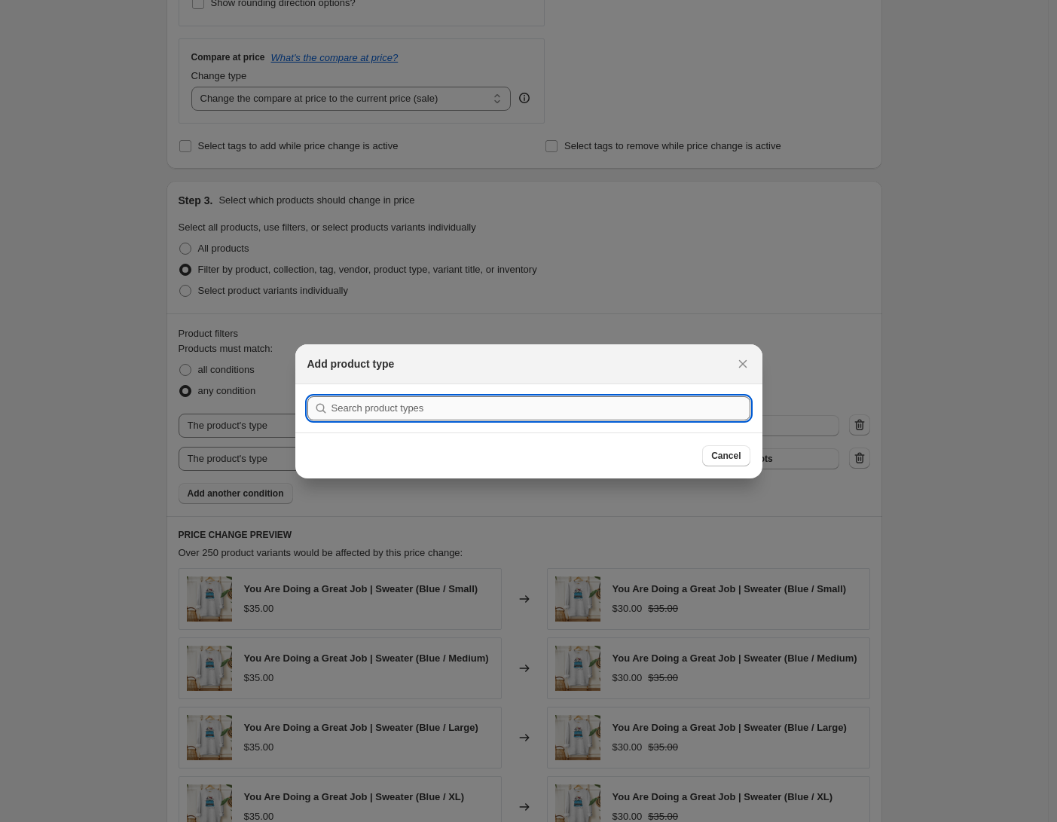
click at [568, 404] on input ":r2o:" at bounding box center [540, 408] width 419 height 24
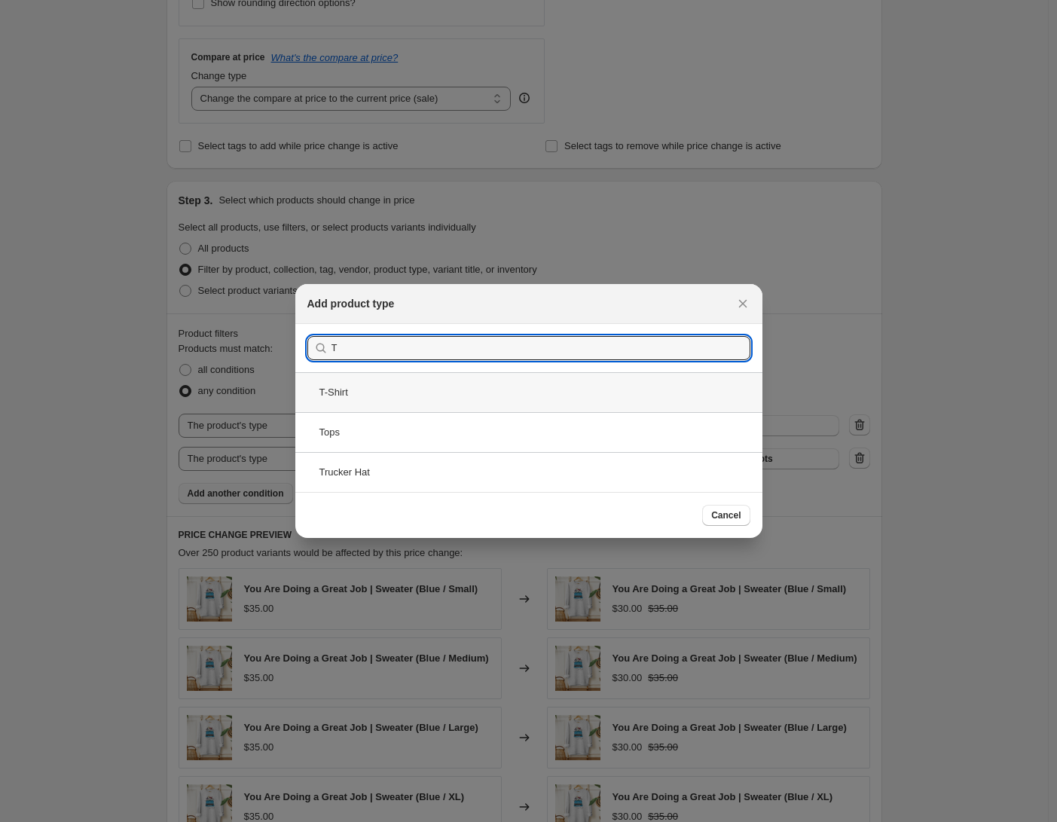
type input "T"
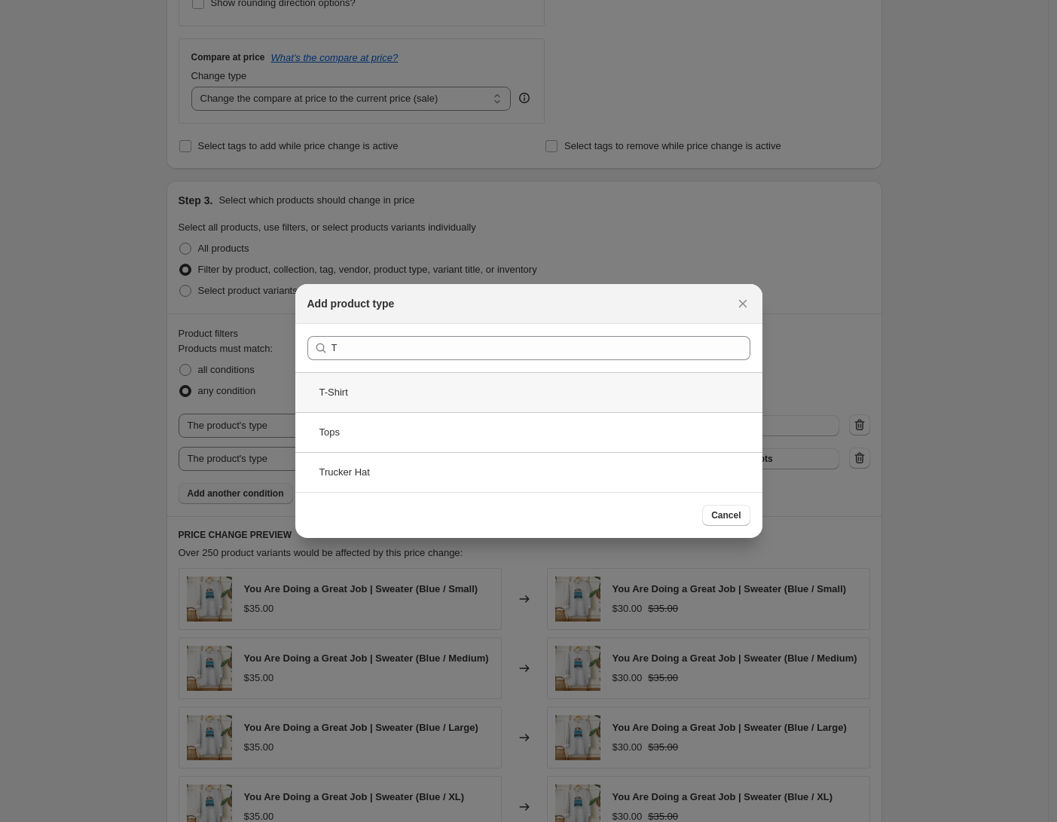
click at [381, 397] on div "T-Shirt" at bounding box center [528, 392] width 467 height 40
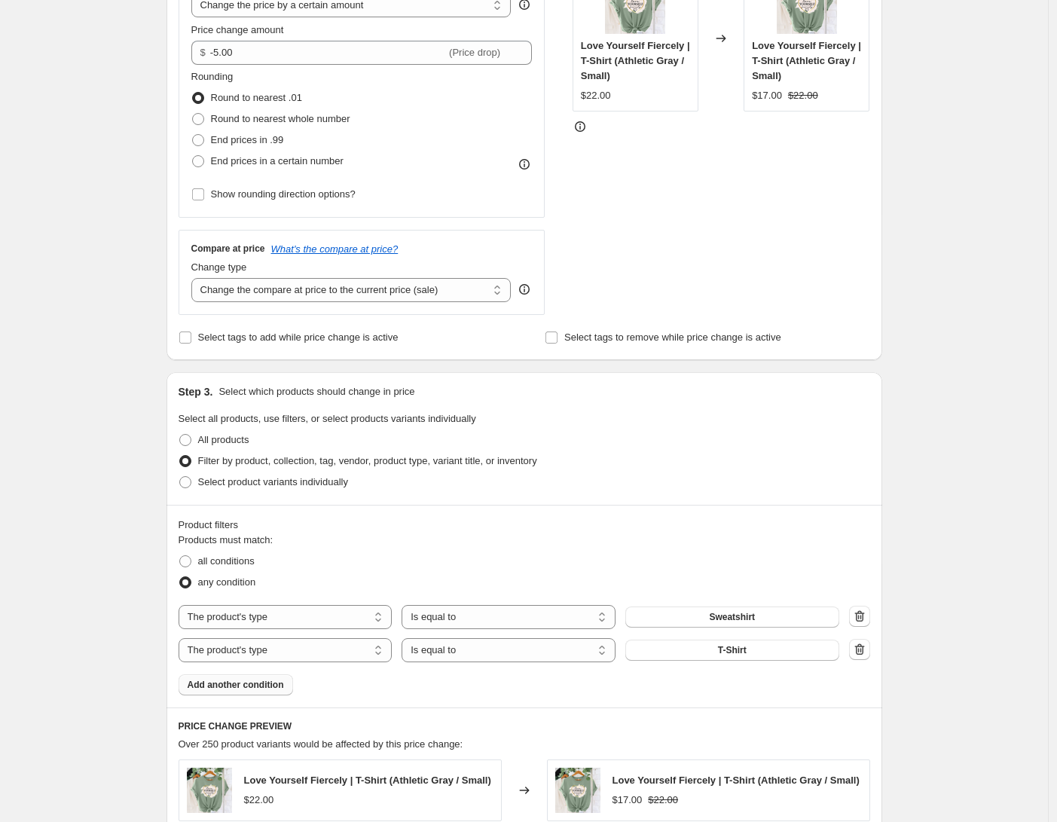
scroll to position [203, 0]
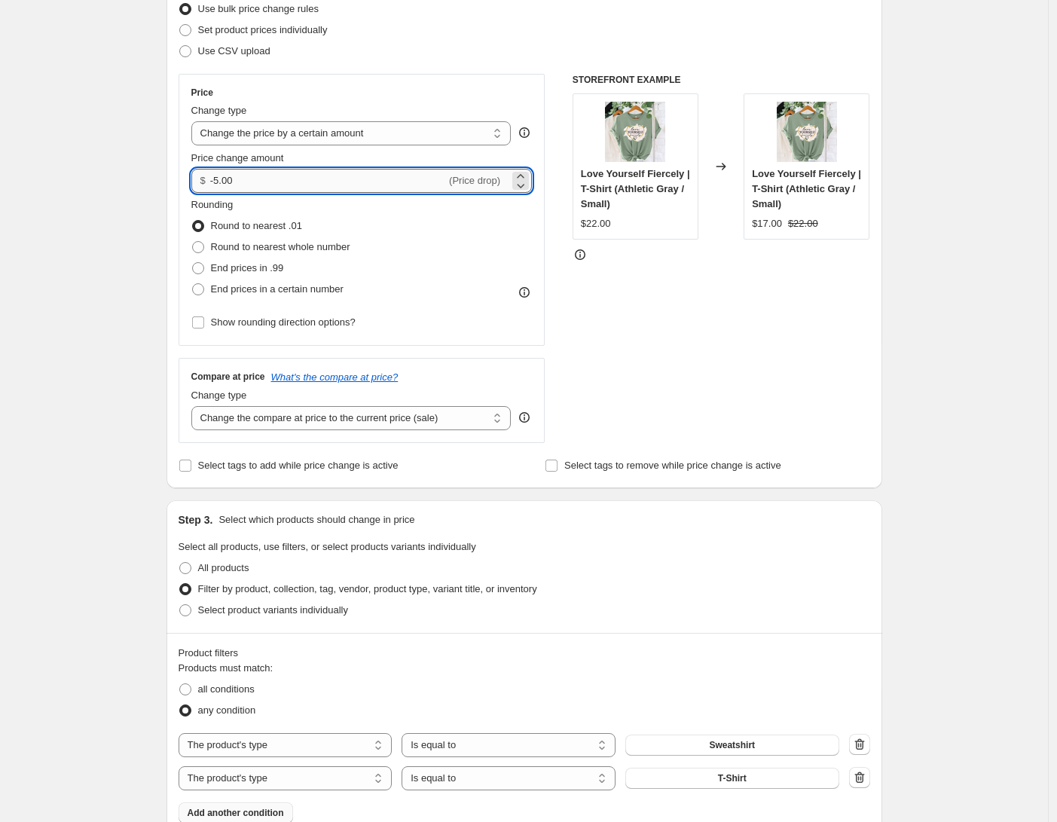
click at [224, 185] on input "-5.00" at bounding box center [328, 181] width 236 height 24
type input "-4.00"
click at [587, 360] on div "STOREFRONT EXAMPLE Love Yourself Fiercely | T-Shirt (Athletic Gray / Small) $22…" at bounding box center [721, 258] width 298 height 369
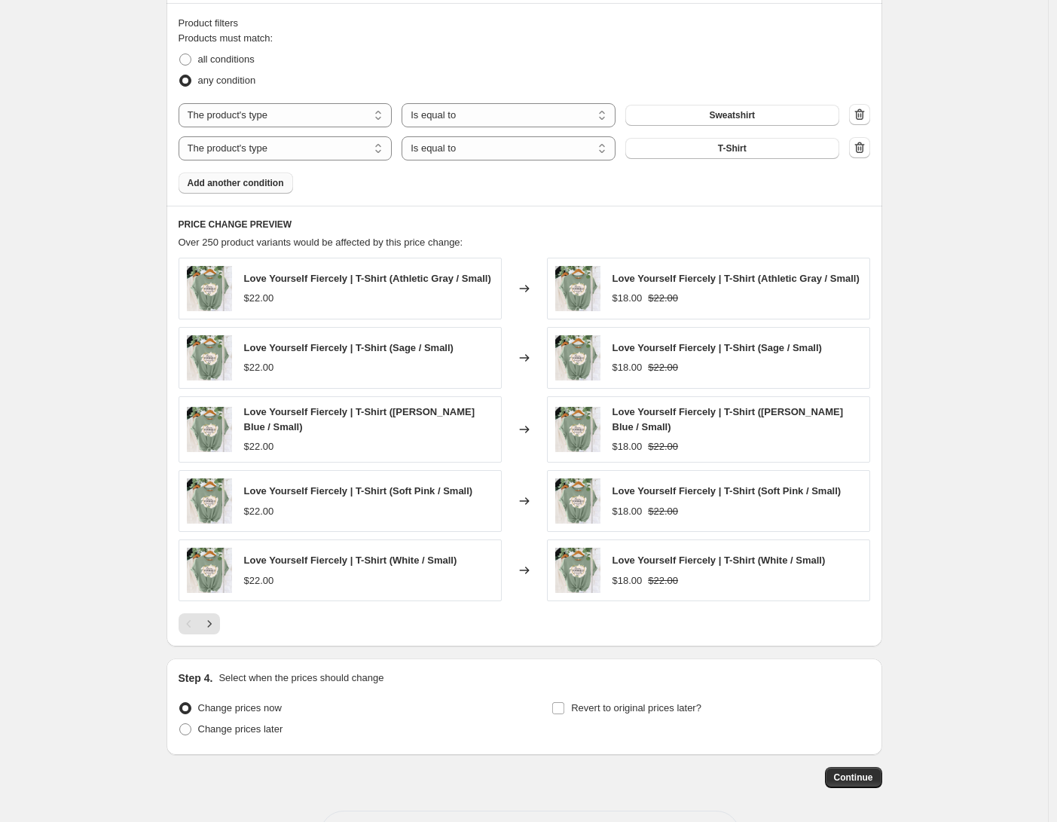
scroll to position [601, 0]
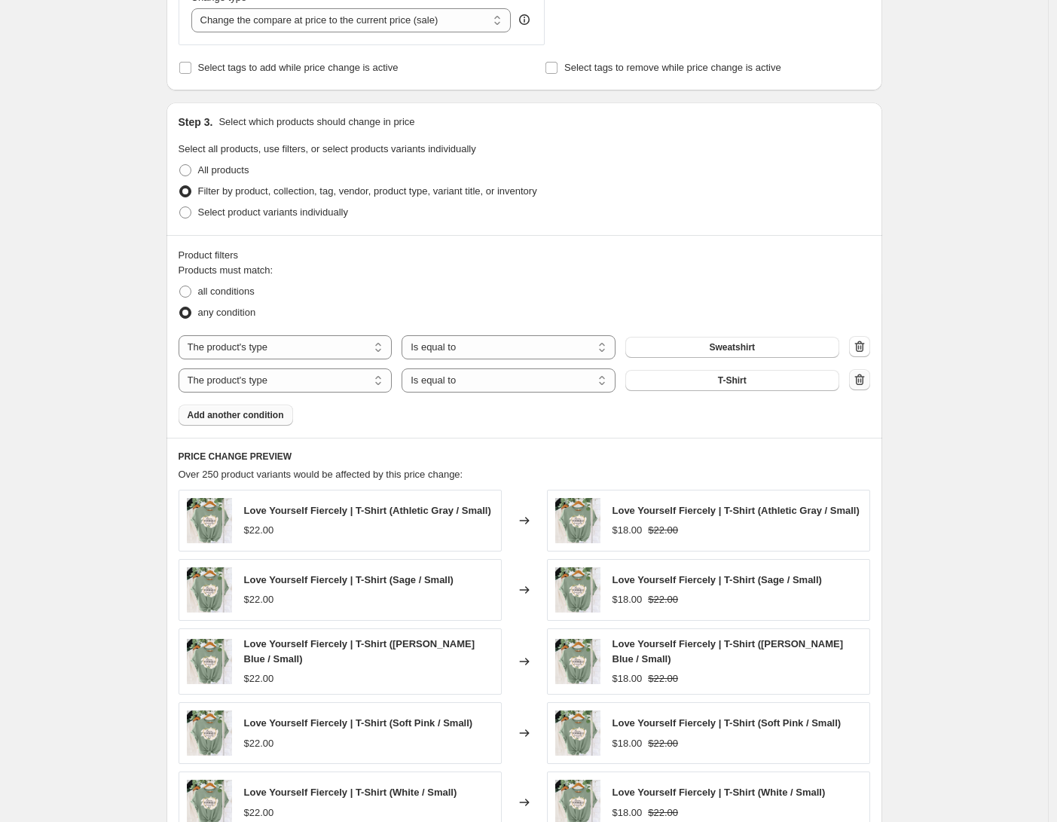
click at [861, 384] on icon "button" at bounding box center [859, 379] width 10 height 11
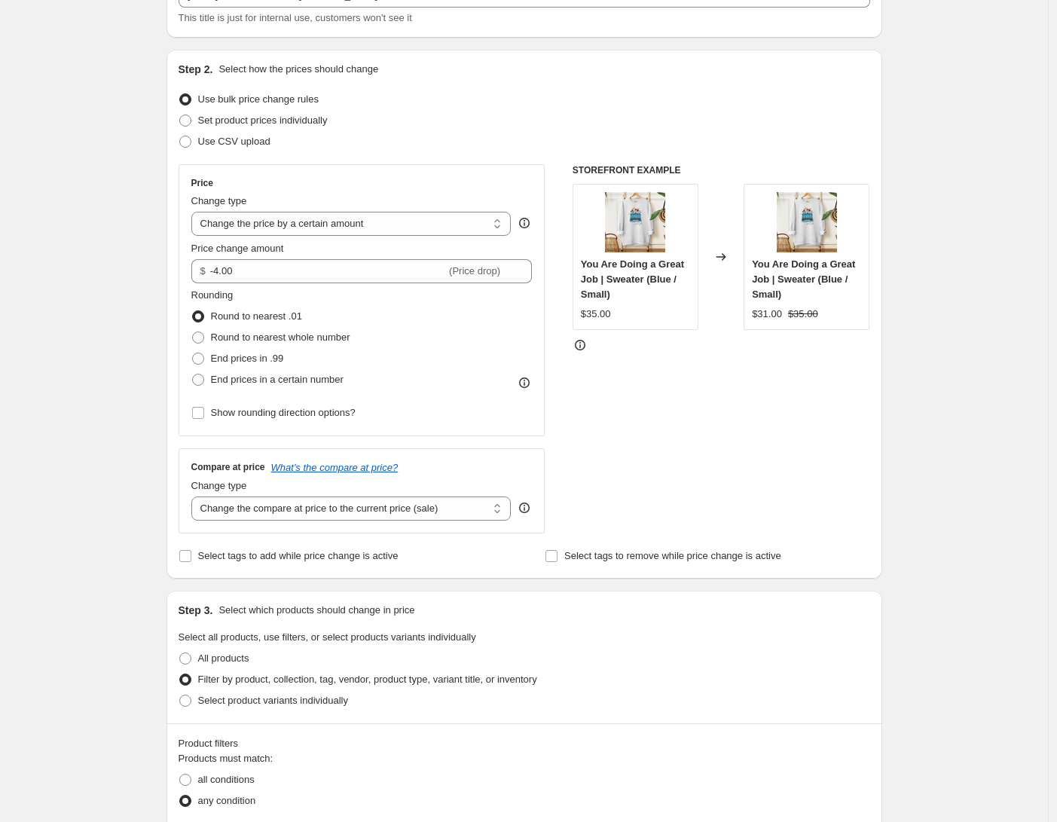
scroll to position [0, 0]
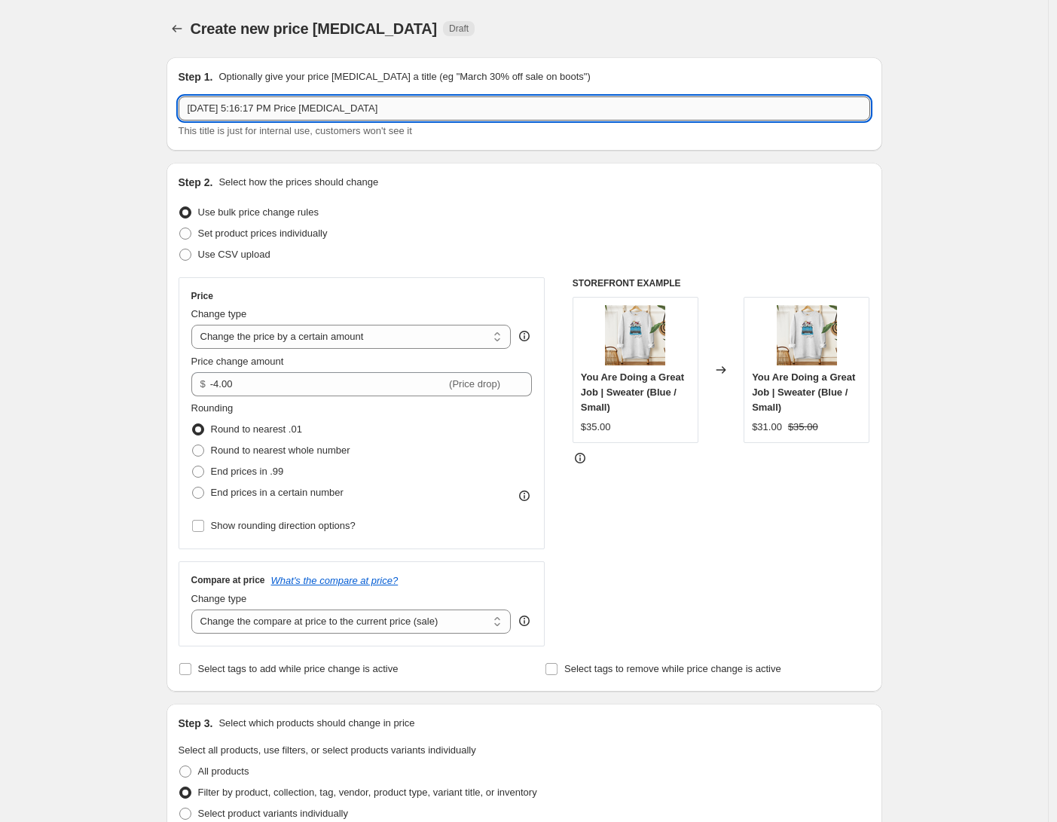
click at [453, 102] on input "Oct 10, 2025, 5:16:17 PM Price change job" at bounding box center [524, 108] width 691 height 24
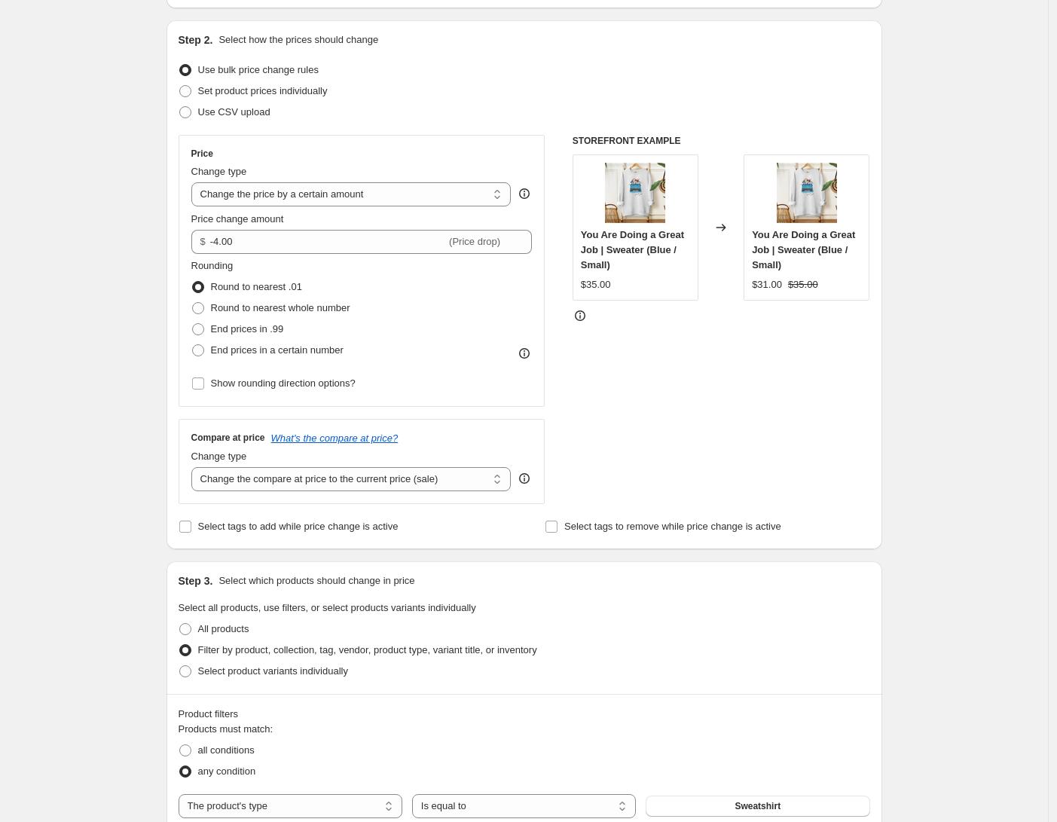
scroll to position [858, 0]
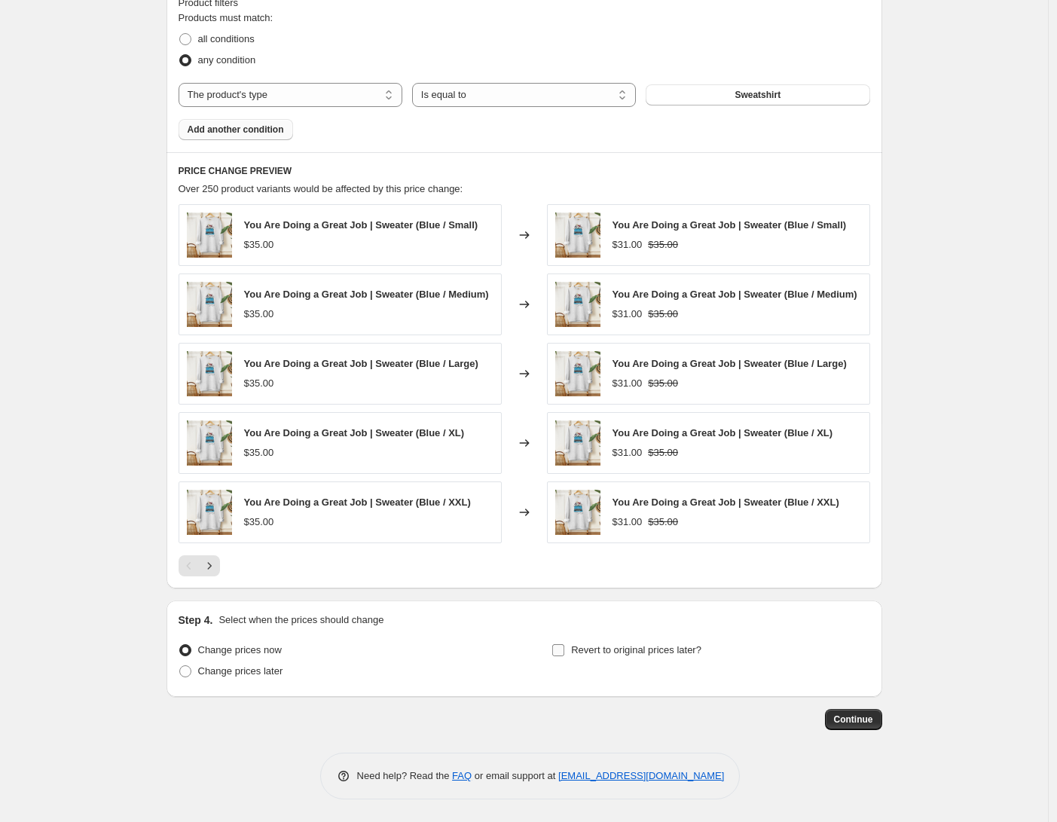
type input "Fall sweatshirts"
click at [572, 651] on label "Revert to original prices later?" at bounding box center [626, 649] width 150 height 21
click at [564, 651] on input "Revert to original prices later?" at bounding box center [558, 650] width 12 height 12
checkbox input "true"
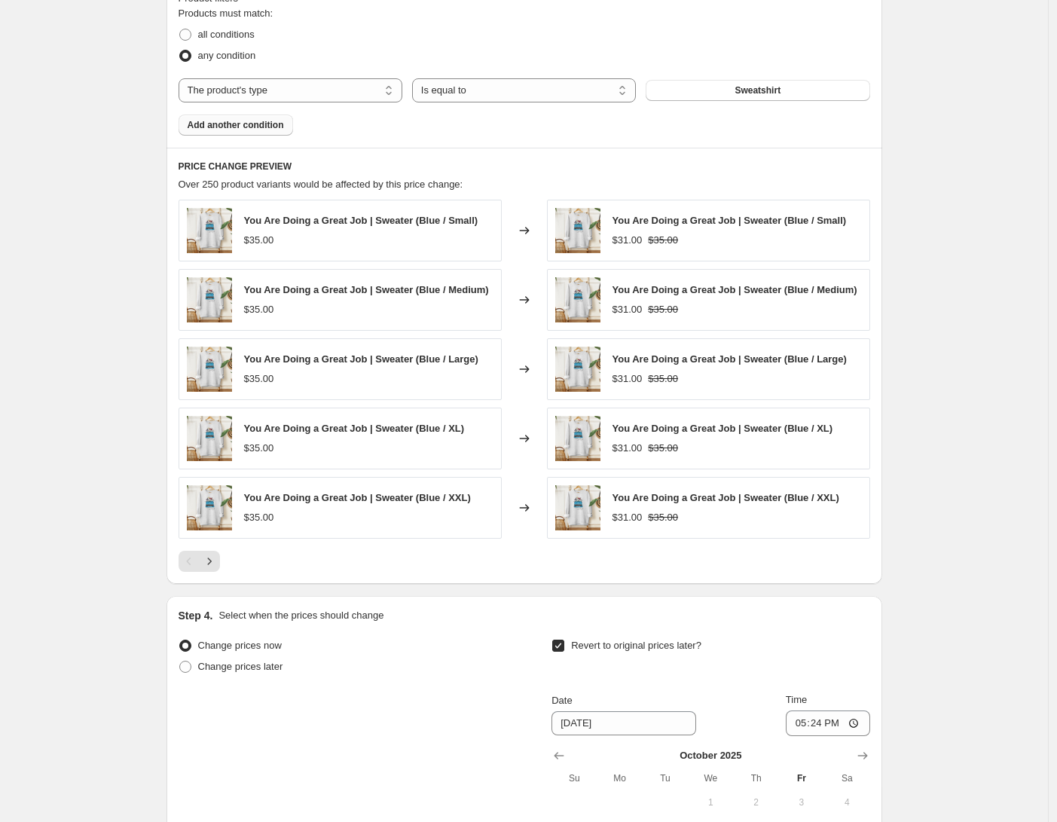
scroll to position [1115, 0]
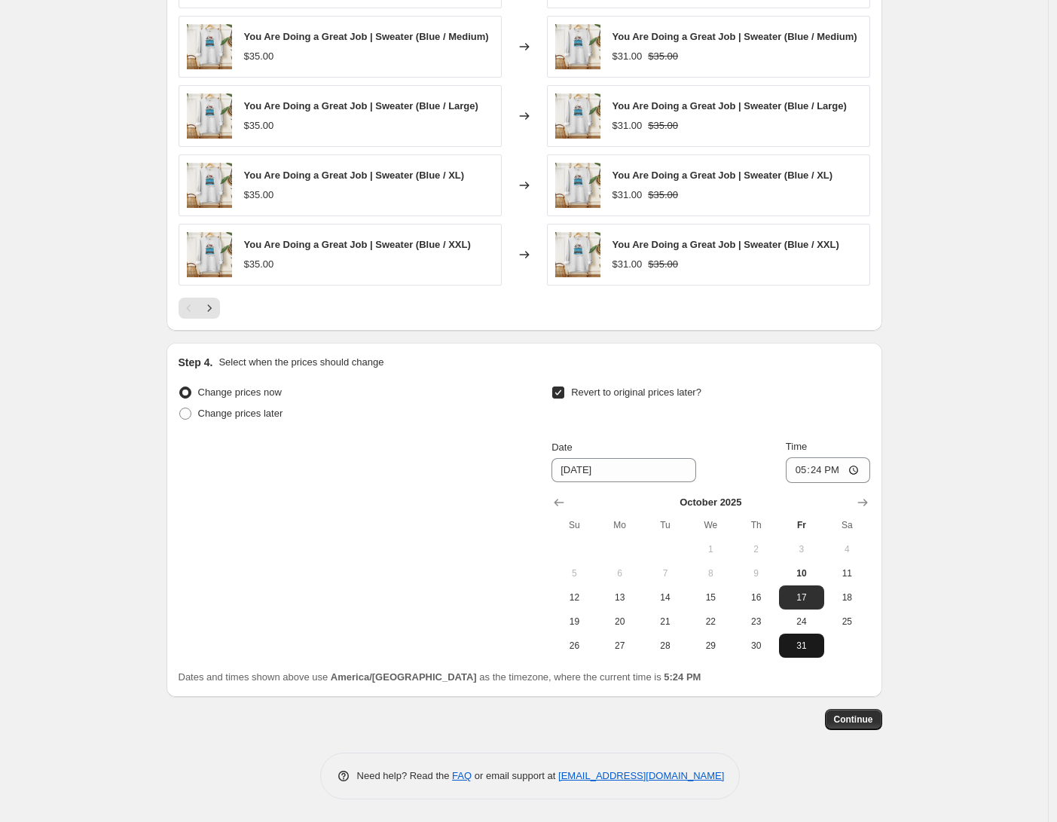
click at [807, 648] on span "31" at bounding box center [801, 645] width 33 height 12
type input "10/31/2025"
click at [865, 728] on button "Continue" at bounding box center [853, 719] width 57 height 21
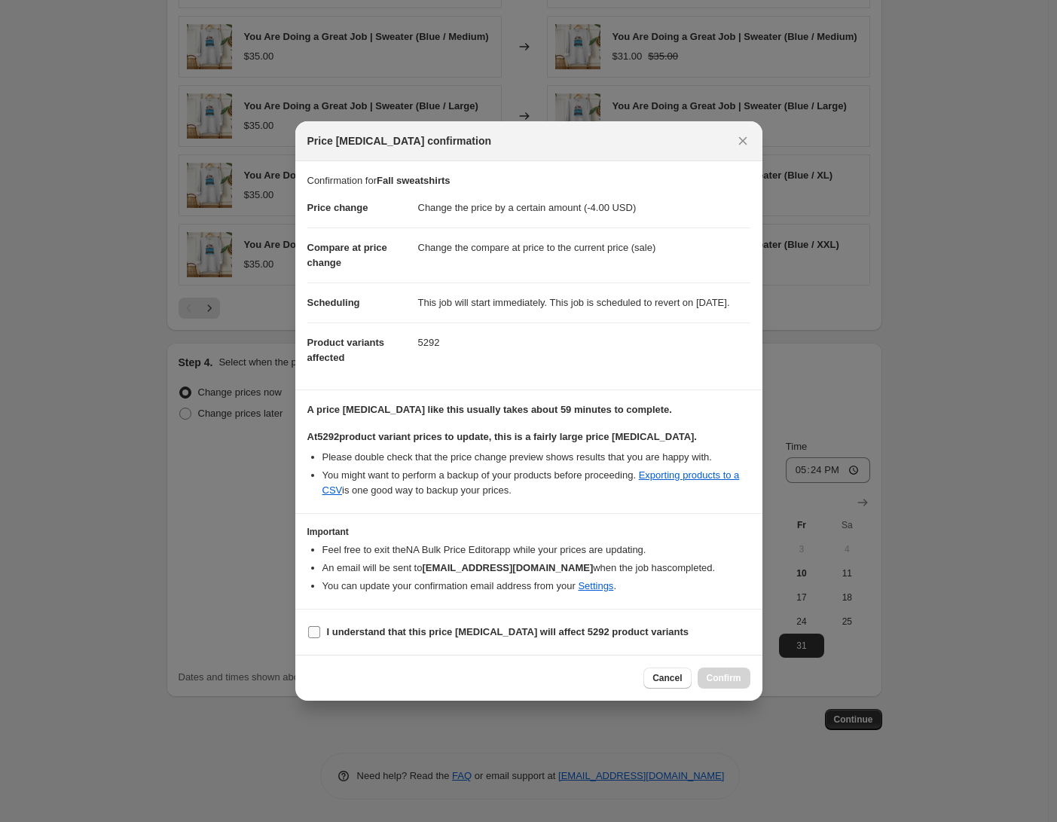
click at [347, 637] on b "I understand that this price change job will affect 5292 product variants" at bounding box center [508, 631] width 362 height 11
click at [320, 638] on input "I understand that this price change job will affect 5292 product variants" at bounding box center [314, 632] width 12 height 12
checkbox input "true"
click at [725, 684] on span "Confirm" at bounding box center [723, 678] width 35 height 12
